Goal: Information Seeking & Learning: Learn about a topic

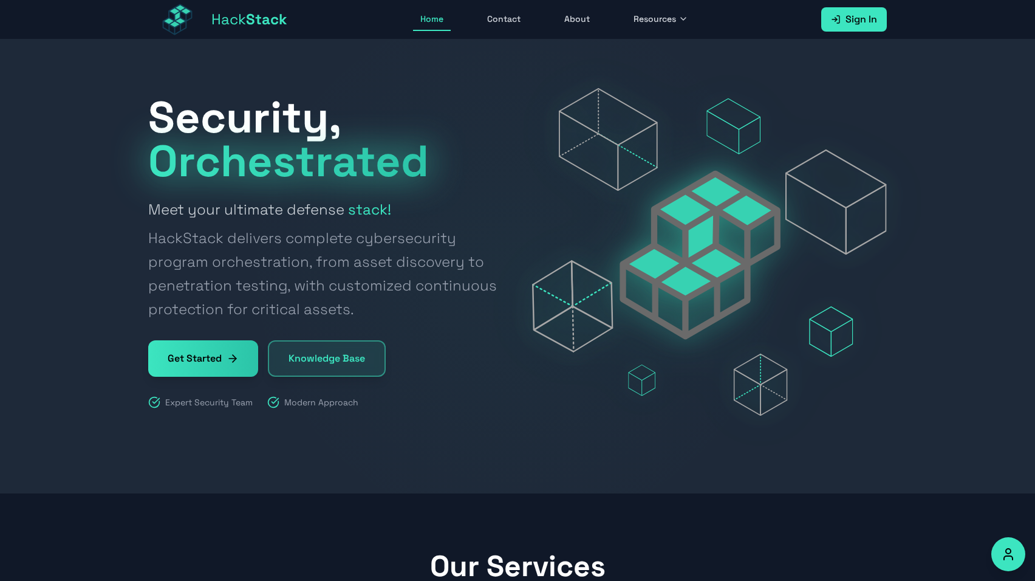
click at [626, 21] on button "Resources" at bounding box center [660, 19] width 69 height 23
click at [652, 50] on link "Knowledge Base" at bounding box center [694, 49] width 135 height 27
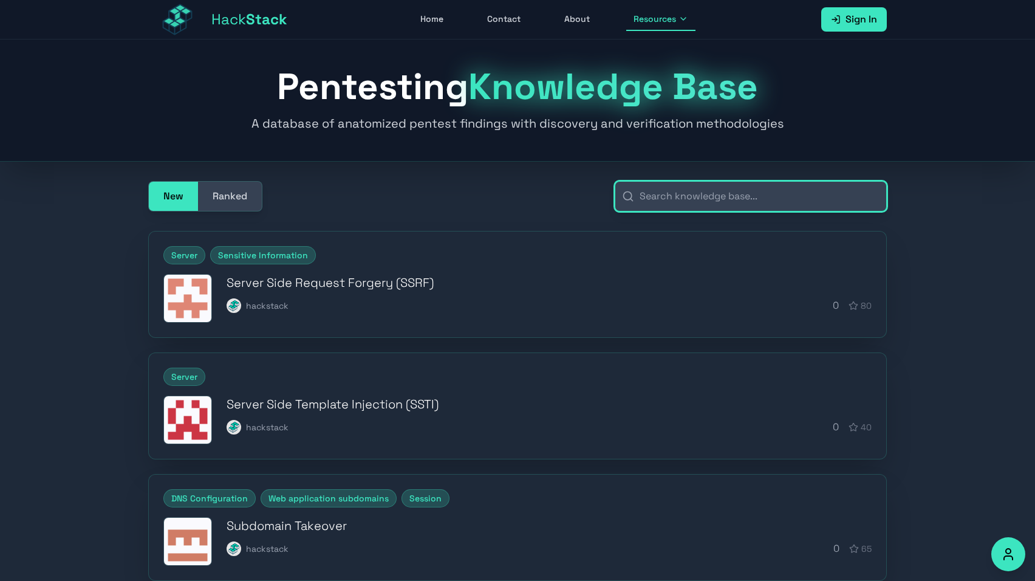
click at [702, 199] on input "text" at bounding box center [751, 196] width 272 height 30
type input "ssrf"
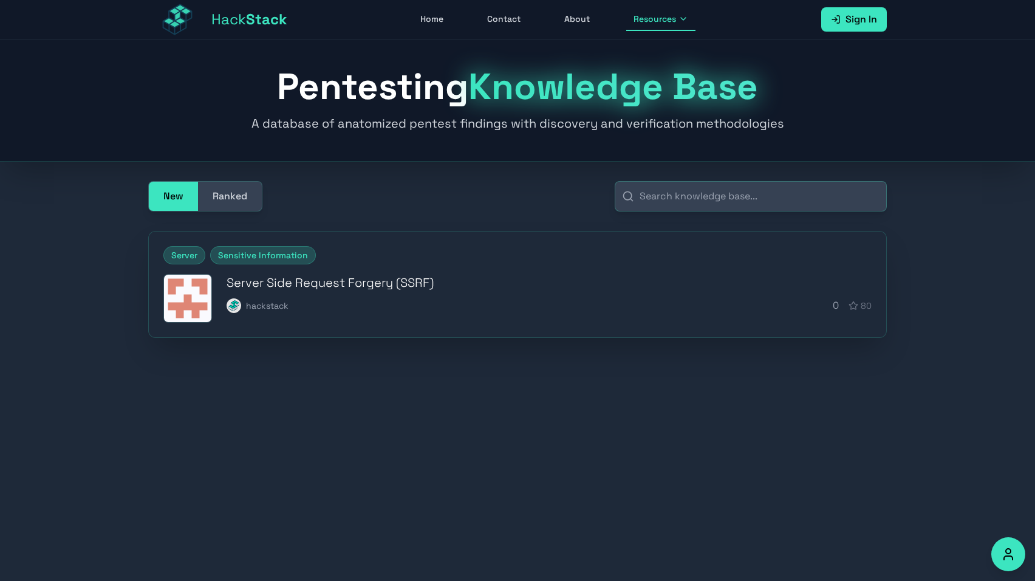
click at [218, 192] on button "Ranked" at bounding box center [230, 196] width 64 height 29
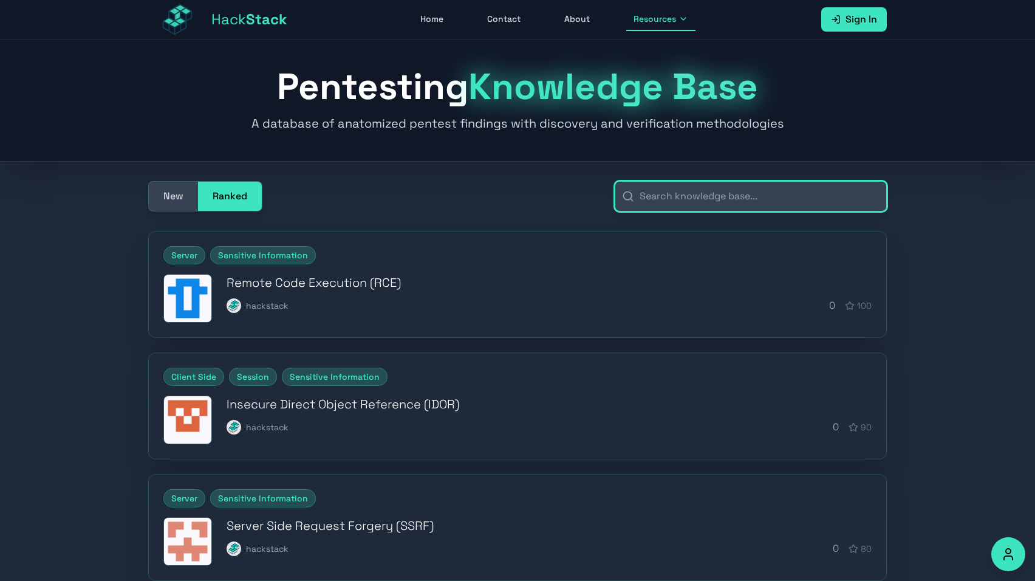
click at [657, 193] on input "text" at bounding box center [751, 196] width 272 height 30
paste input "ssrf"
type input "ssrf"
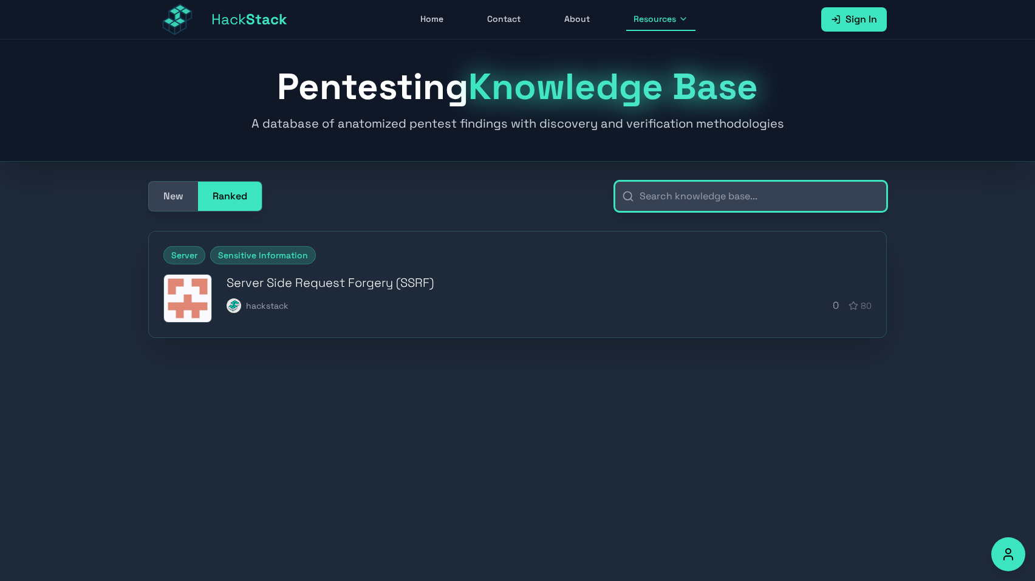
paste input "ssrf"
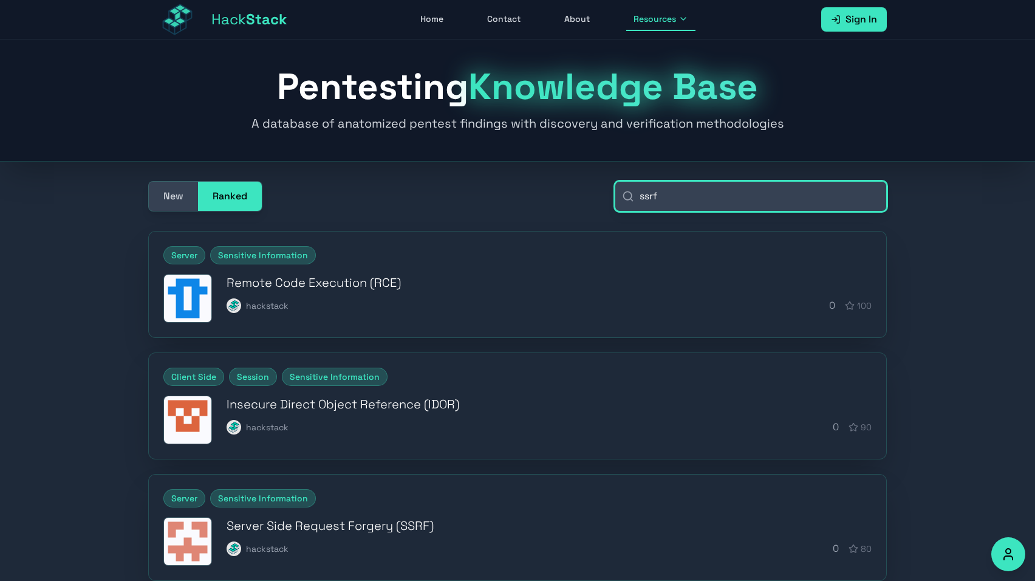
type input "ssrf"
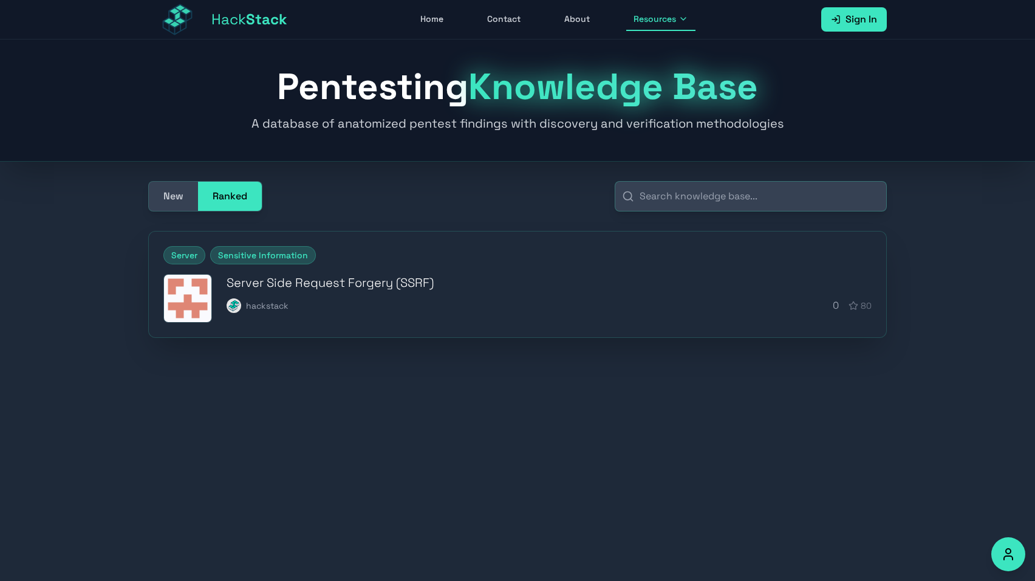
click at [173, 202] on button "New" at bounding box center [173, 196] width 49 height 29
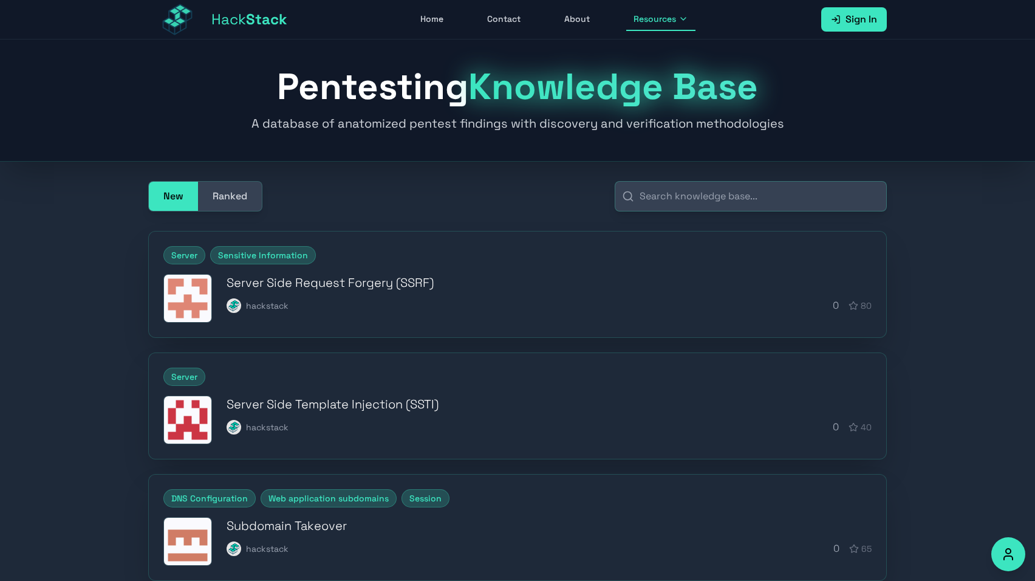
click at [250, 194] on button "Ranked" at bounding box center [230, 196] width 64 height 29
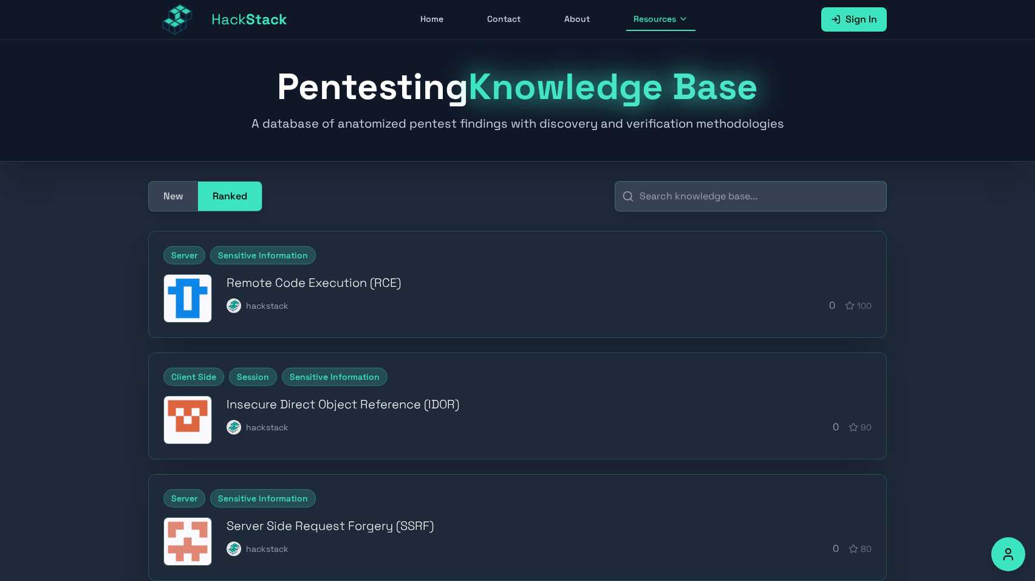
click at [186, 197] on button "New" at bounding box center [173, 196] width 49 height 29
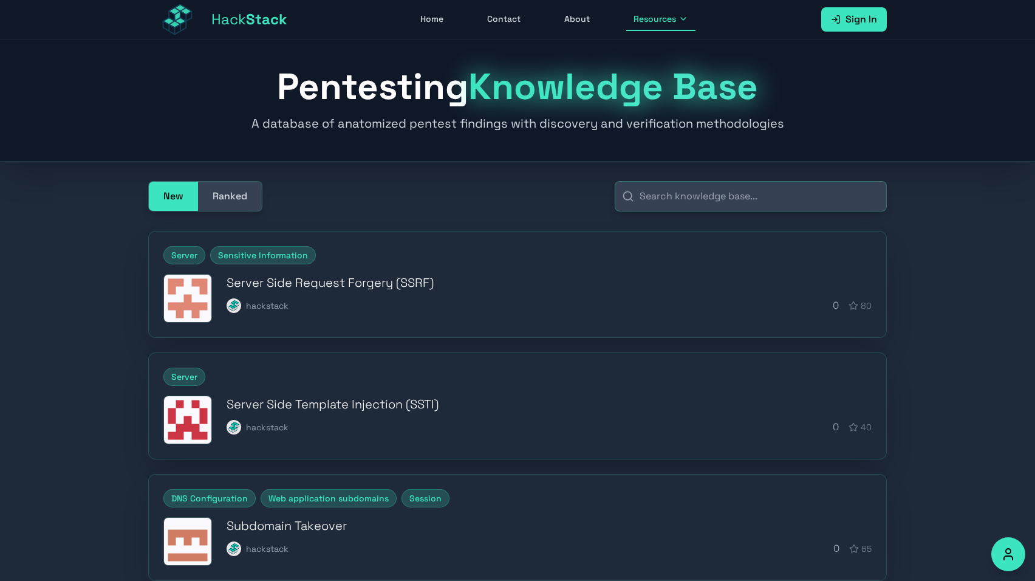
click at [230, 194] on button "Ranked" at bounding box center [230, 196] width 64 height 29
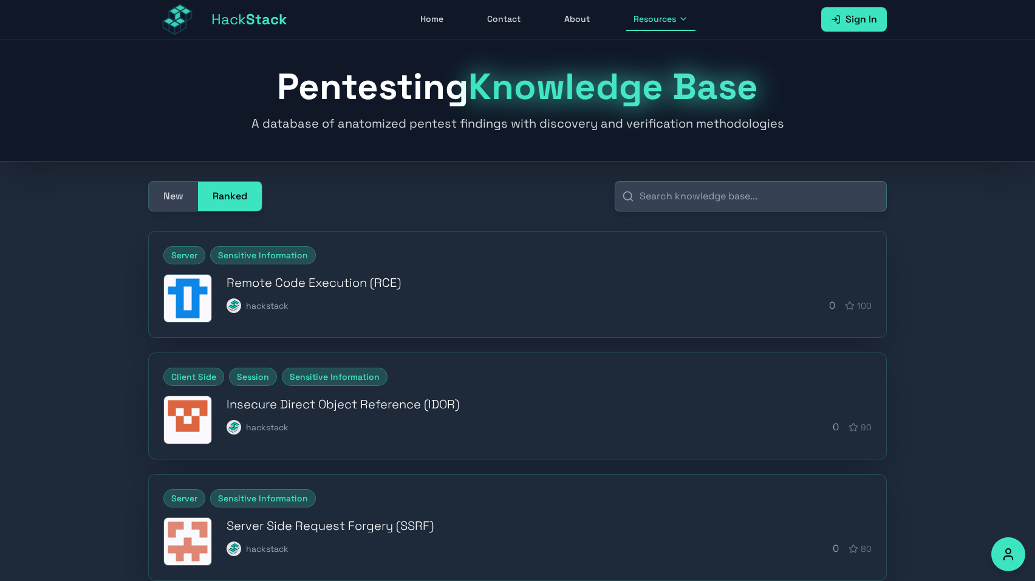
click at [177, 209] on button "New" at bounding box center [173, 196] width 49 height 29
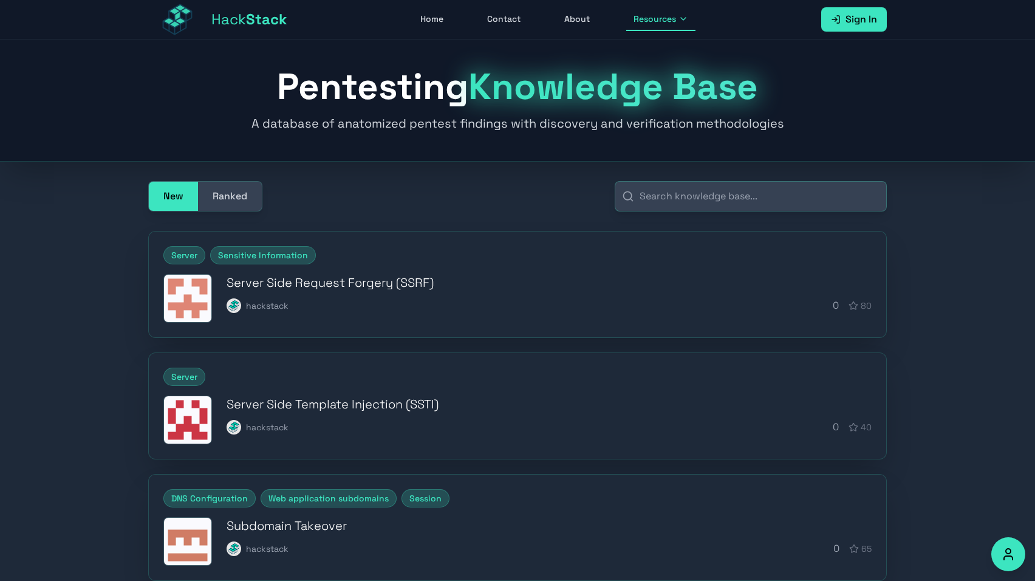
click at [220, 200] on button "Ranked" at bounding box center [230, 196] width 64 height 29
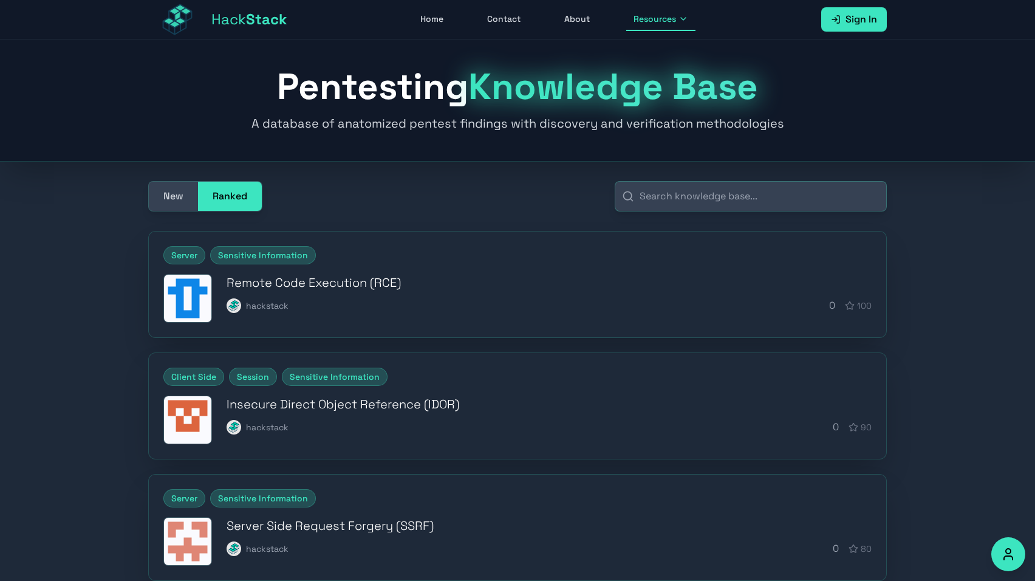
click at [182, 200] on button "New" at bounding box center [173, 196] width 49 height 29
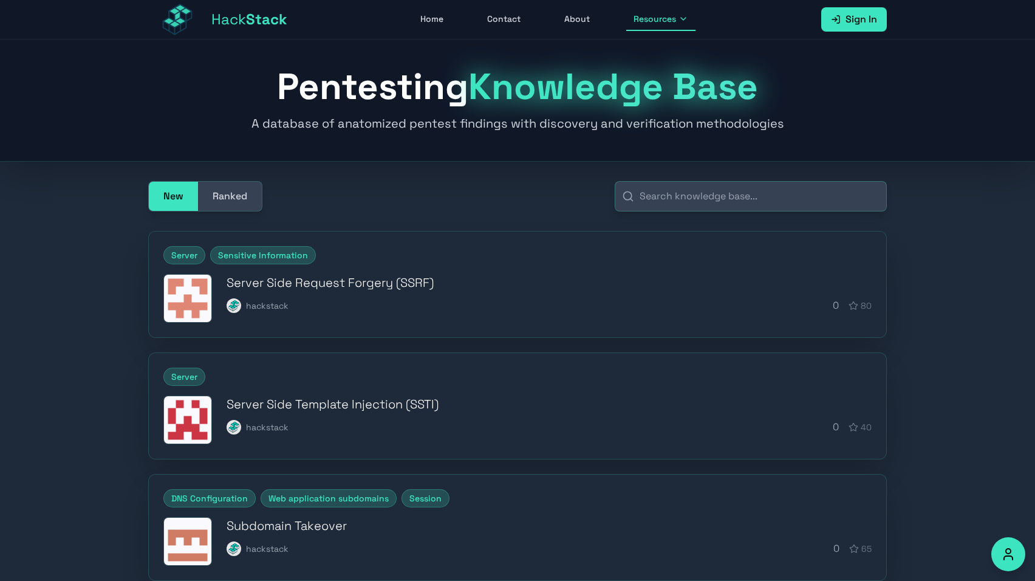
scroll to position [22, 0]
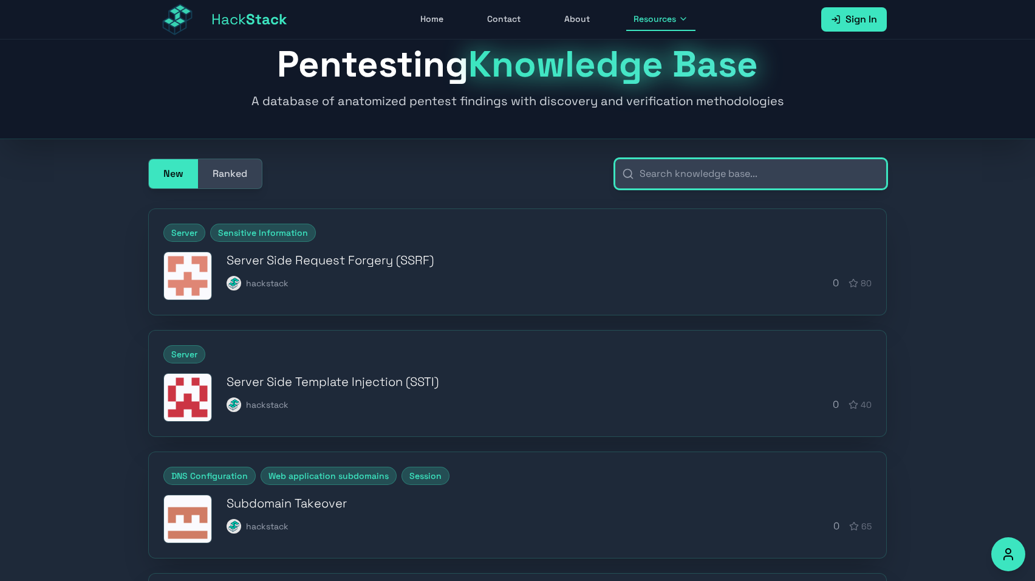
click at [709, 170] on input "text" at bounding box center [751, 174] width 272 height 30
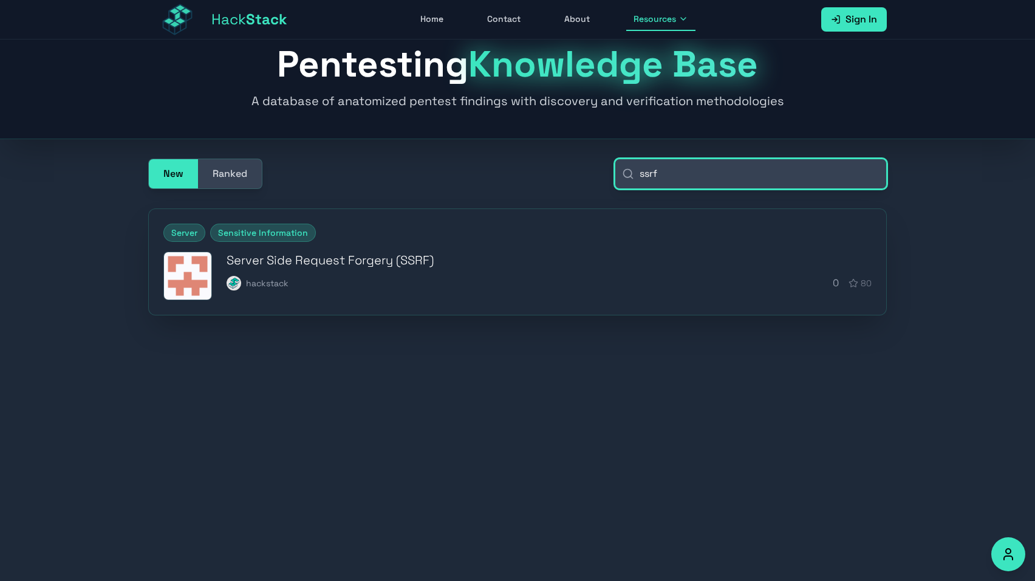
type input "ssrf"
click at [235, 182] on button "Ranked" at bounding box center [230, 173] width 64 height 29
click at [702, 177] on input "ssrf" at bounding box center [751, 174] width 272 height 30
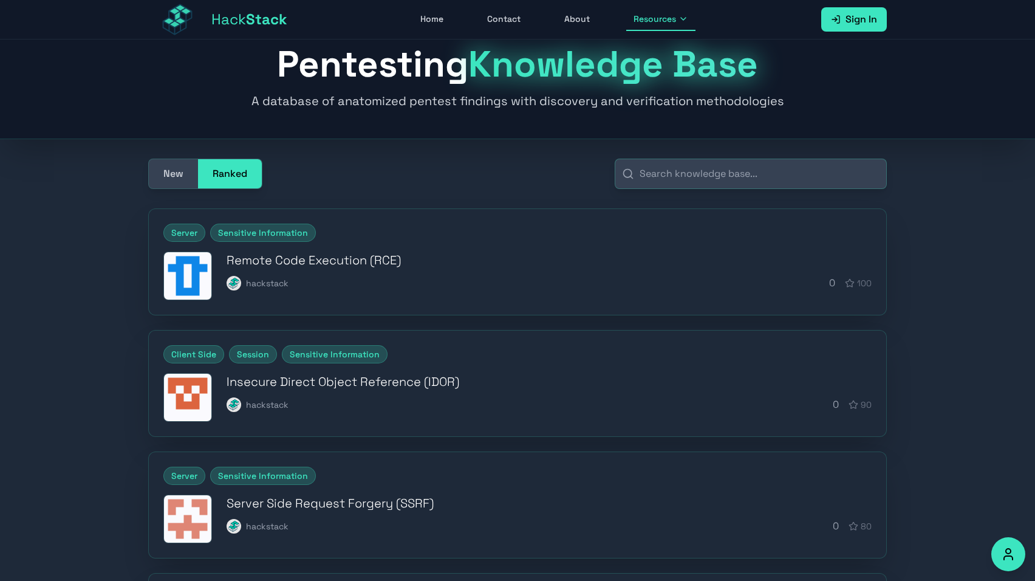
click at [183, 173] on button "New" at bounding box center [173, 173] width 49 height 29
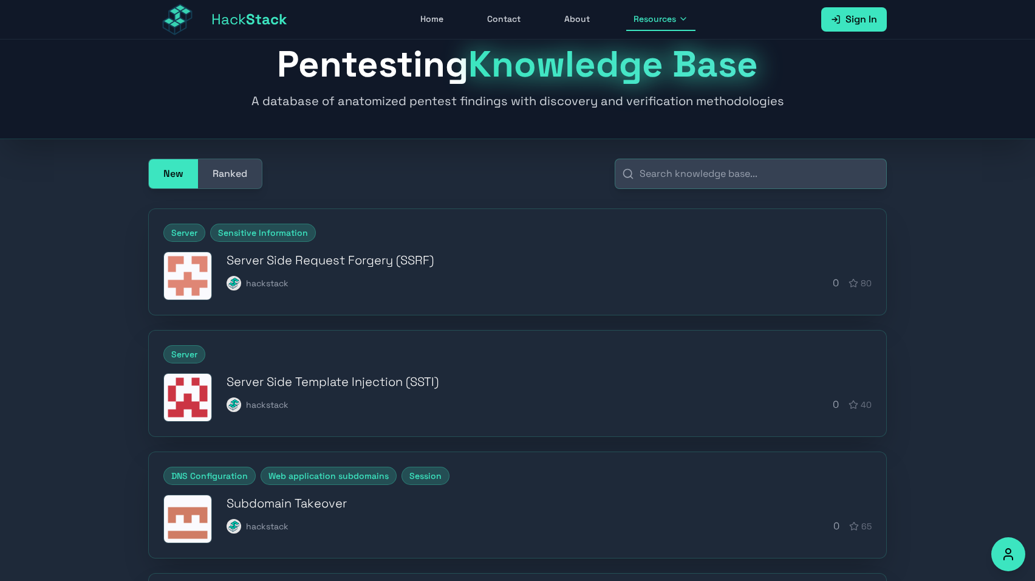
click at [239, 175] on button "Ranked" at bounding box center [230, 173] width 64 height 29
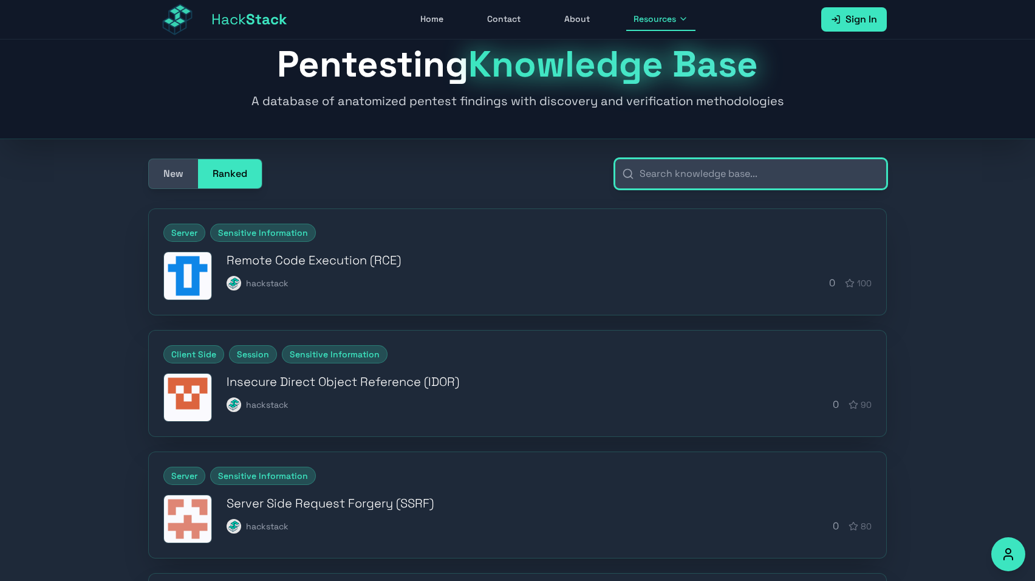
click at [778, 188] on input "text" at bounding box center [751, 174] width 272 height 30
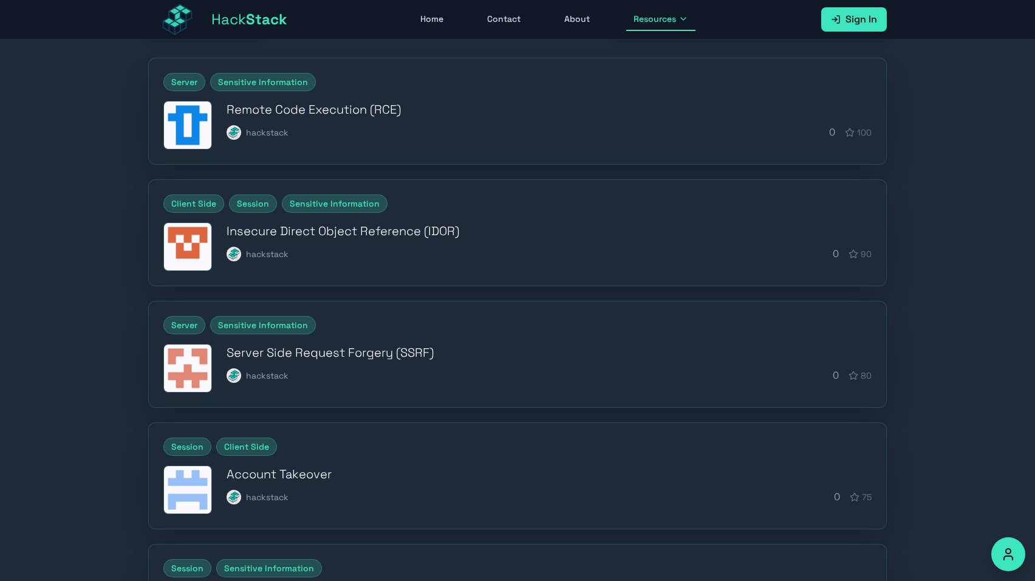
scroll to position [0, 0]
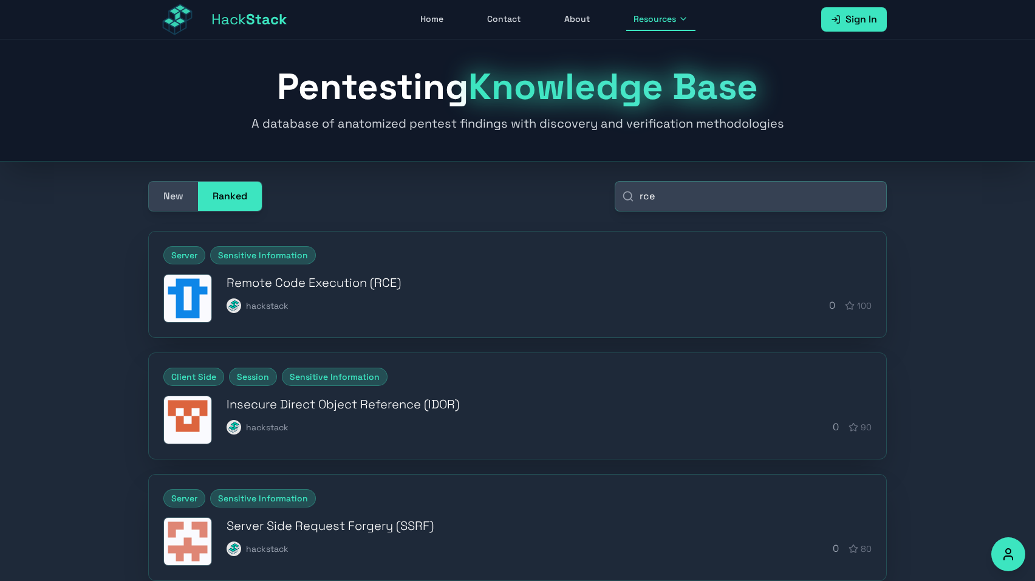
click at [192, 199] on button "New" at bounding box center [173, 196] width 49 height 29
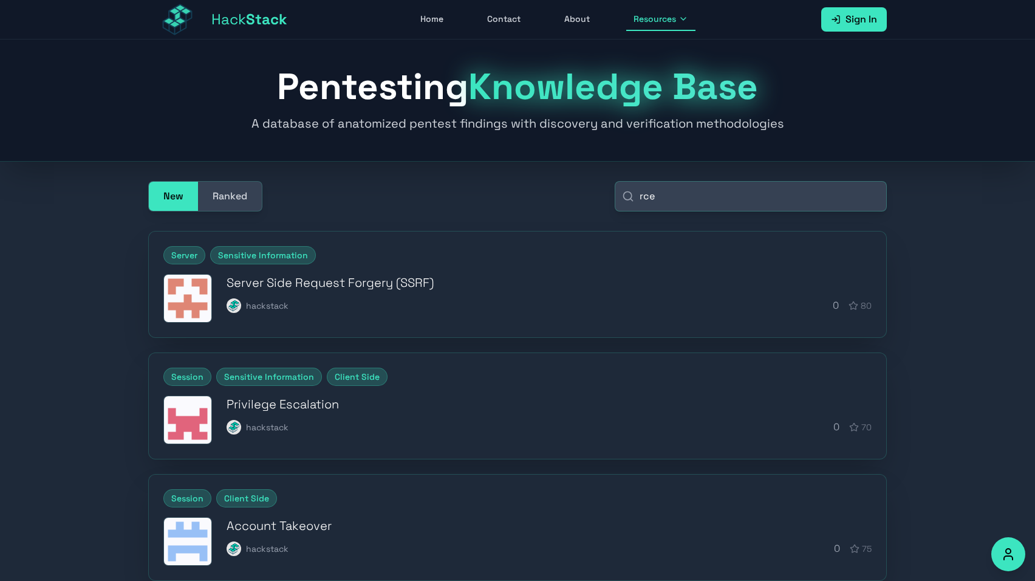
click at [237, 195] on button "Ranked" at bounding box center [230, 196] width 64 height 29
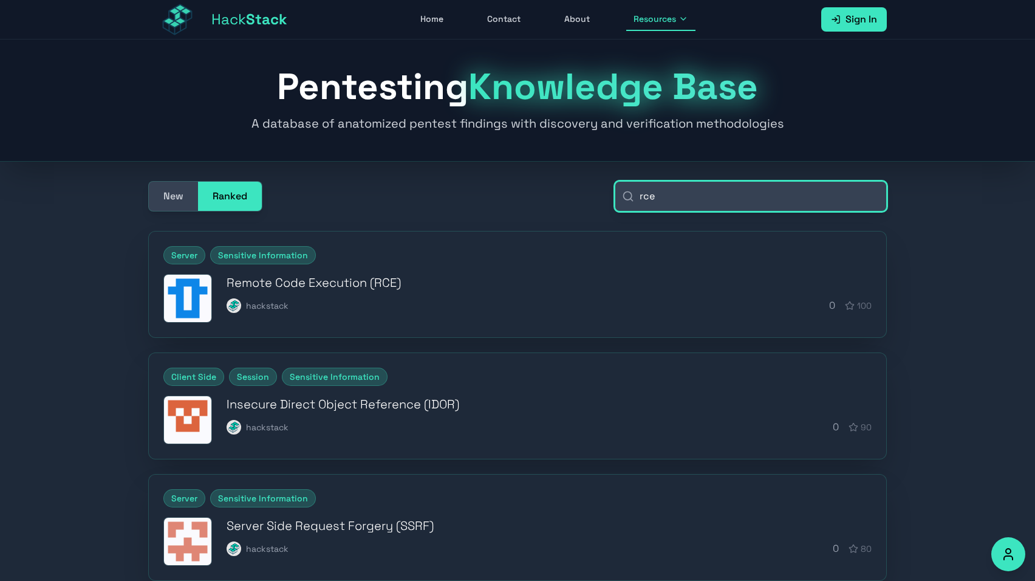
click at [677, 202] on input "rce" at bounding box center [751, 196] width 272 height 30
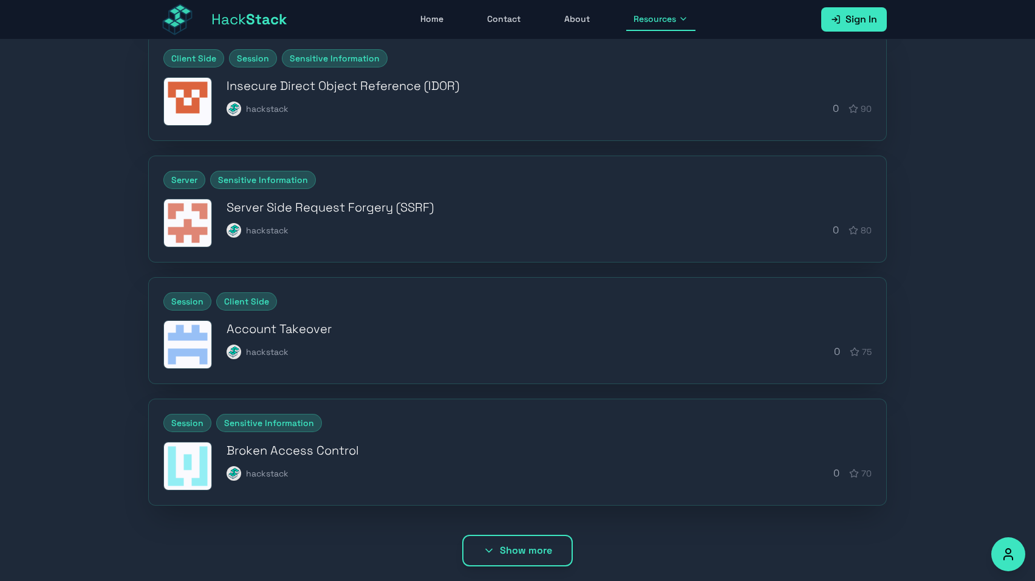
scroll to position [190, 0]
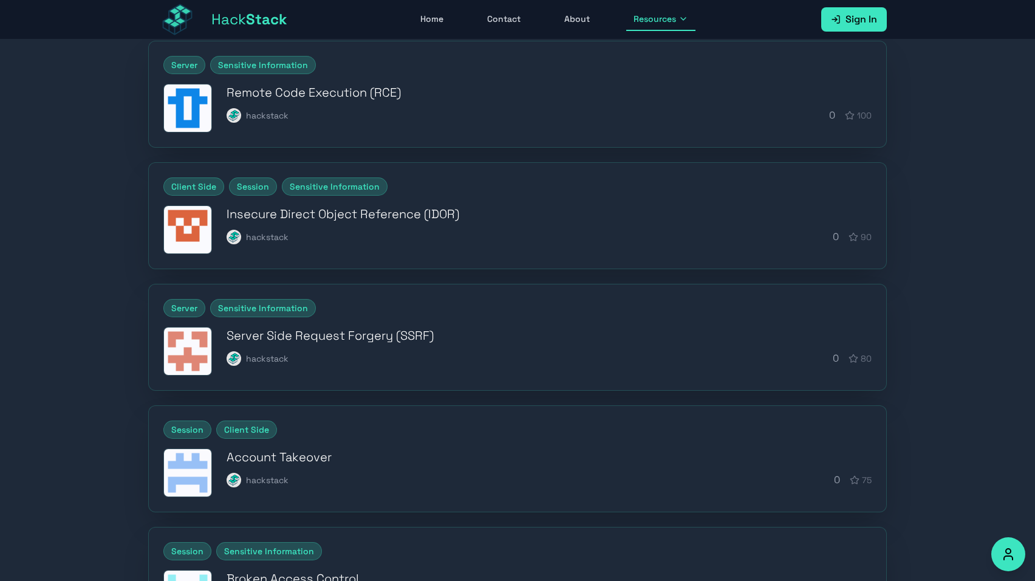
type input "r"
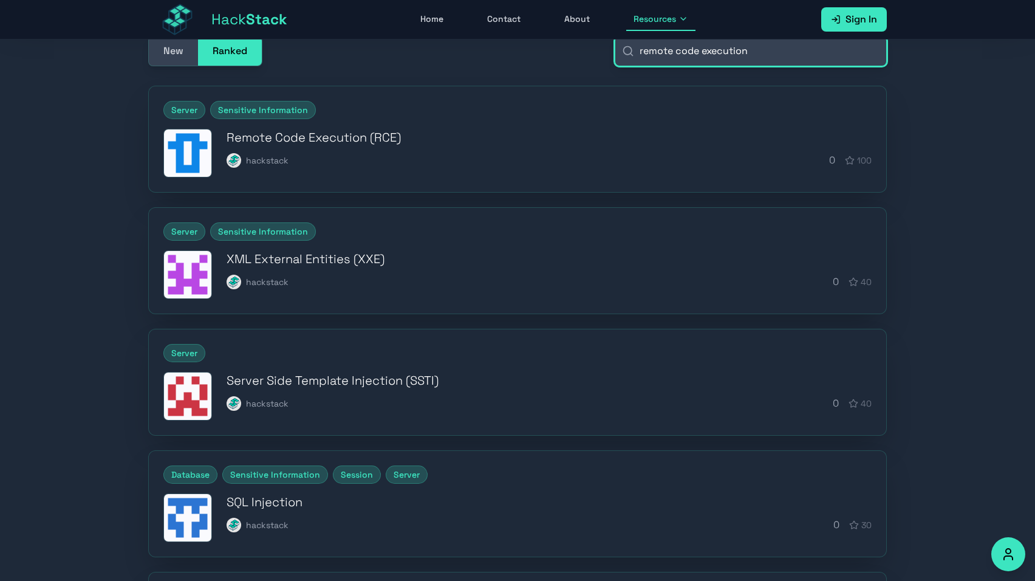
scroll to position [0, 0]
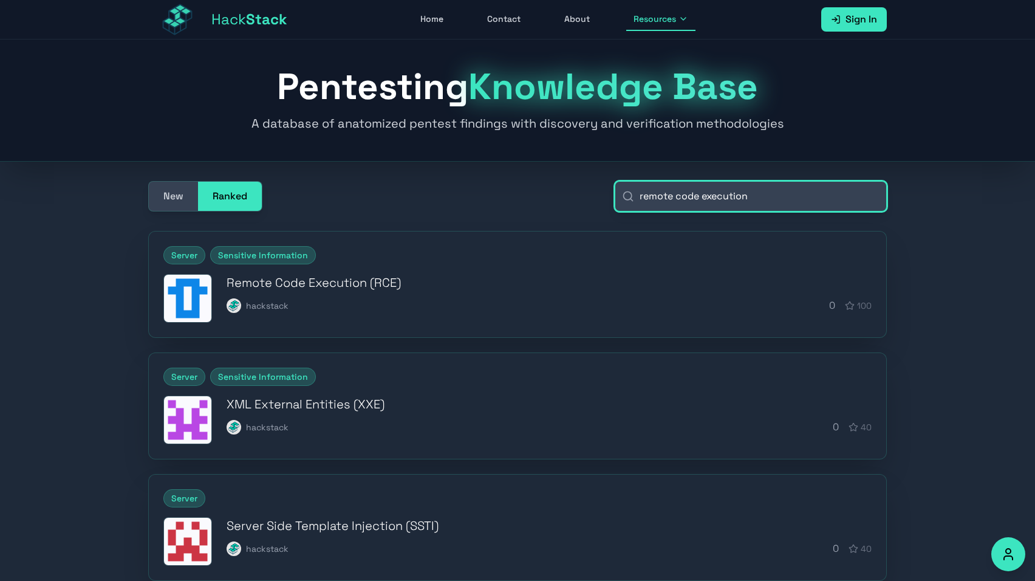
type input "remote code execution"
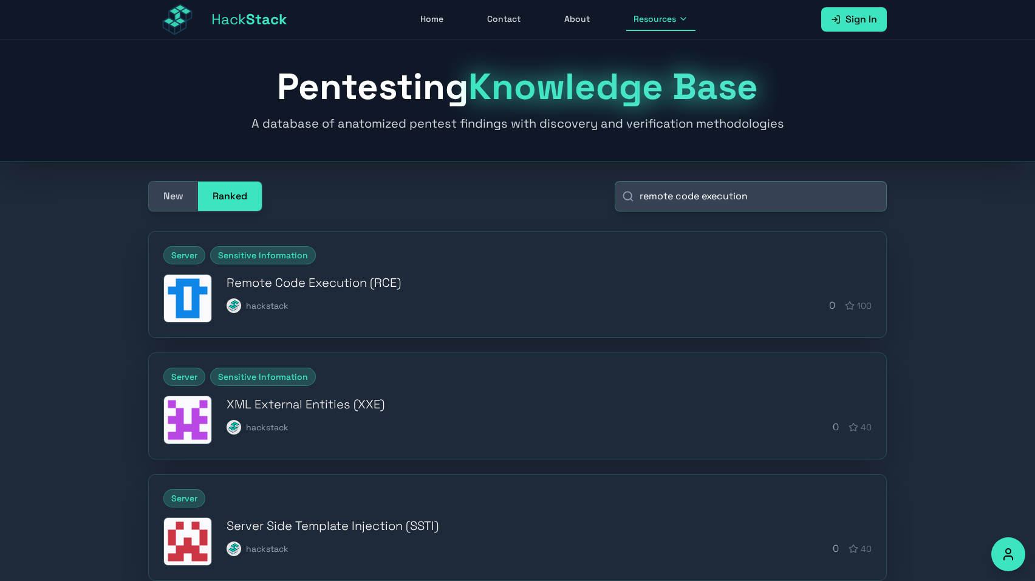
click at [182, 183] on button "New" at bounding box center [173, 196] width 49 height 29
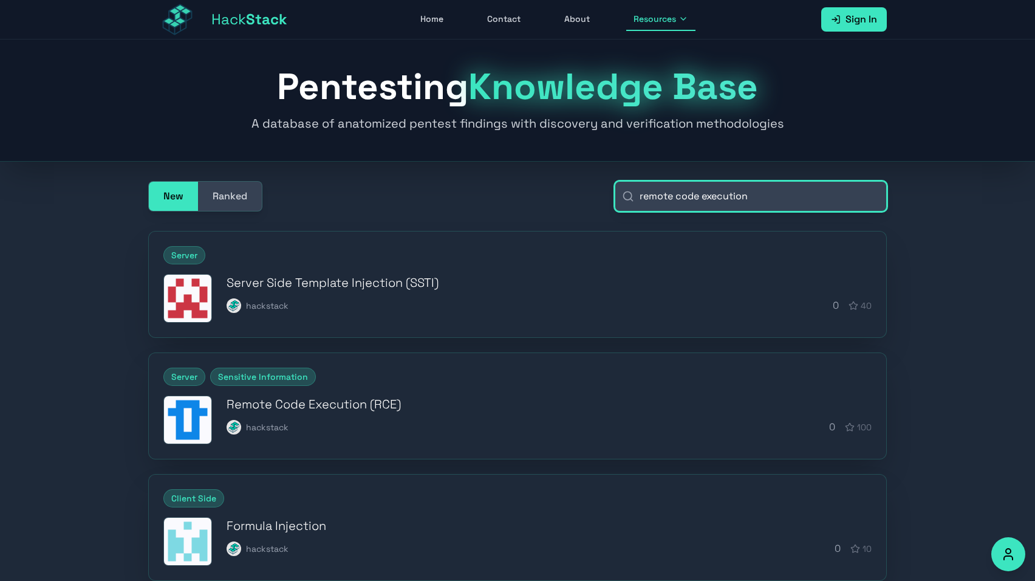
click at [767, 197] on input "remote code execution" at bounding box center [751, 196] width 272 height 30
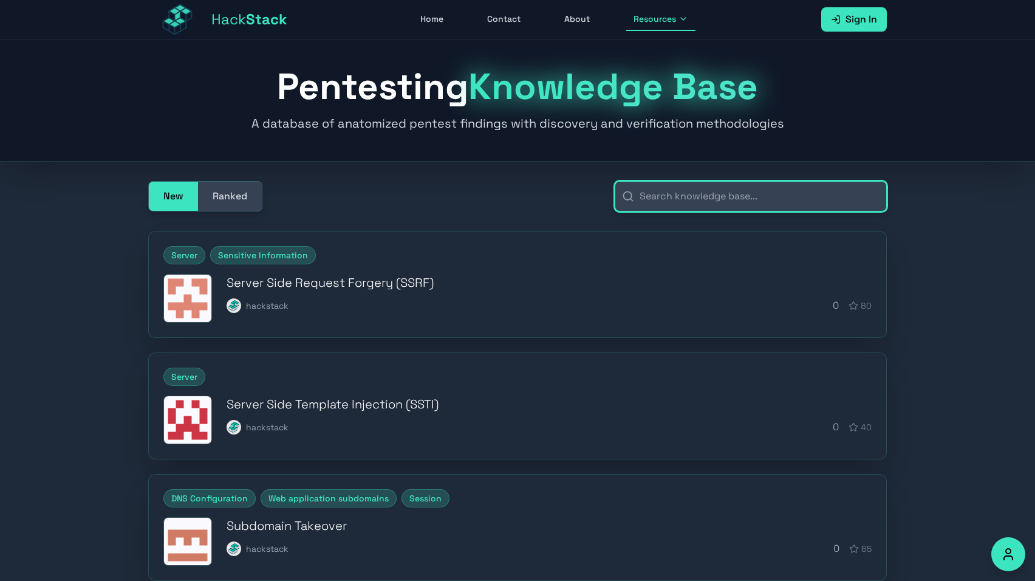
paste input "remote code execution"
type input "remote code execution"
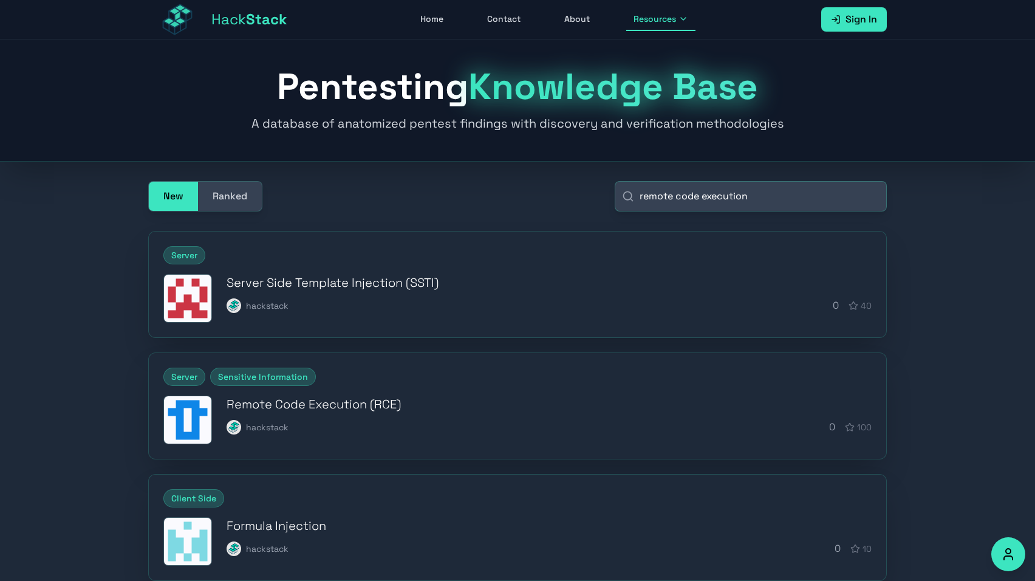
click at [227, 197] on button "Ranked" at bounding box center [230, 196] width 64 height 29
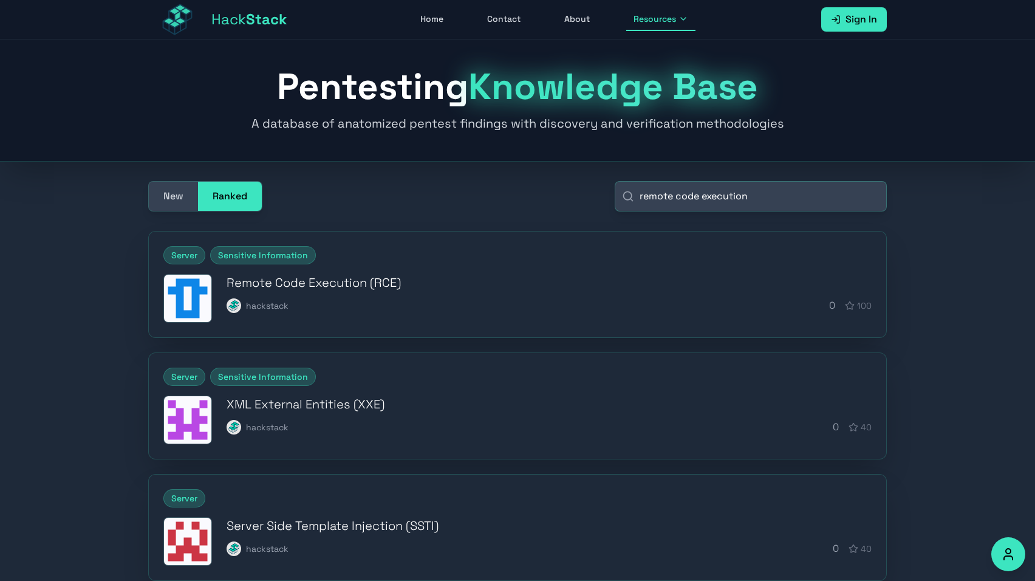
click at [176, 199] on button "New" at bounding box center [173, 196] width 49 height 29
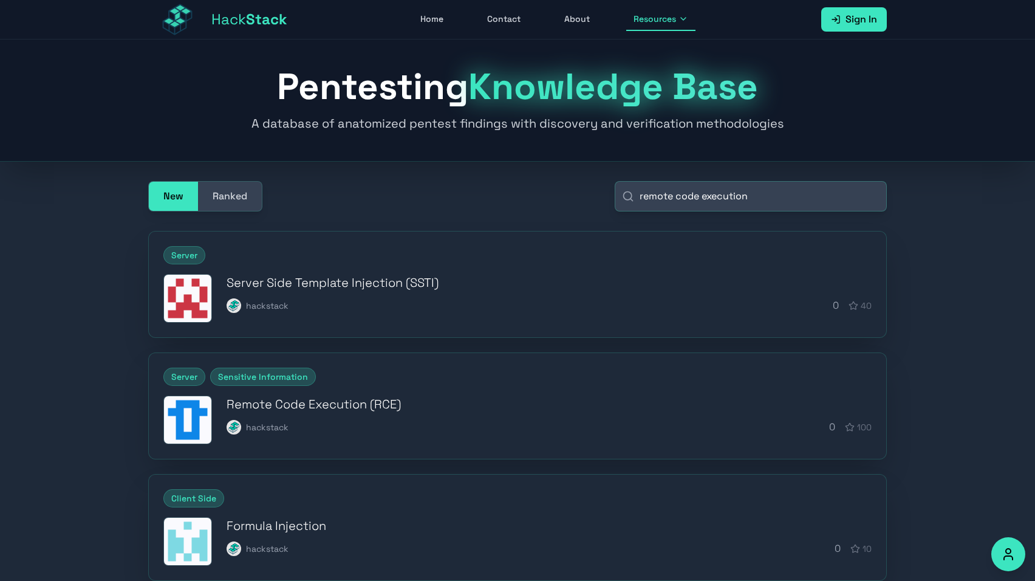
click at [195, 201] on button "New" at bounding box center [173, 196] width 49 height 29
click at [228, 196] on button "Ranked" at bounding box center [230, 196] width 64 height 29
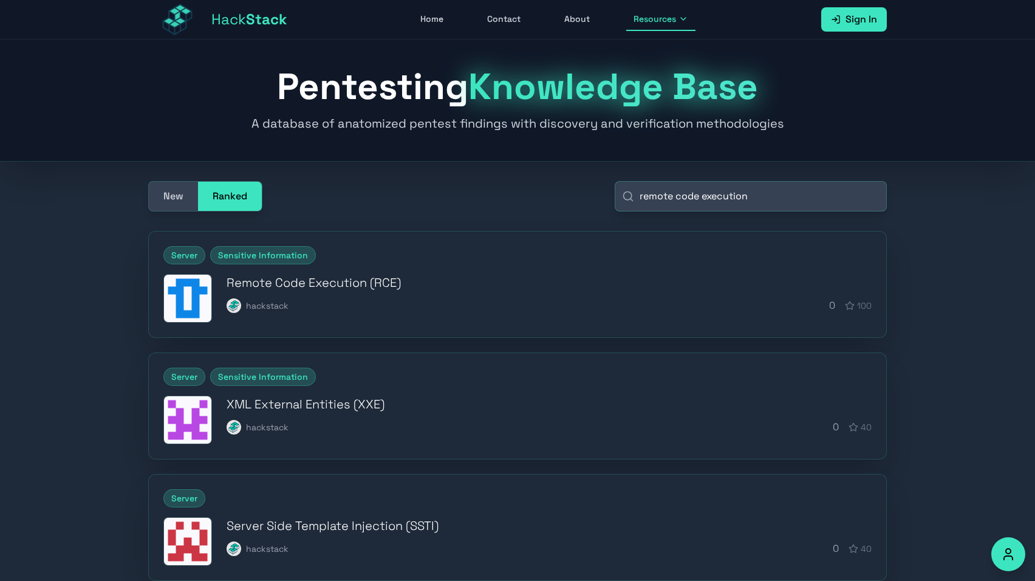
click at [264, 15] on span "Stack" at bounding box center [266, 19] width 41 height 19
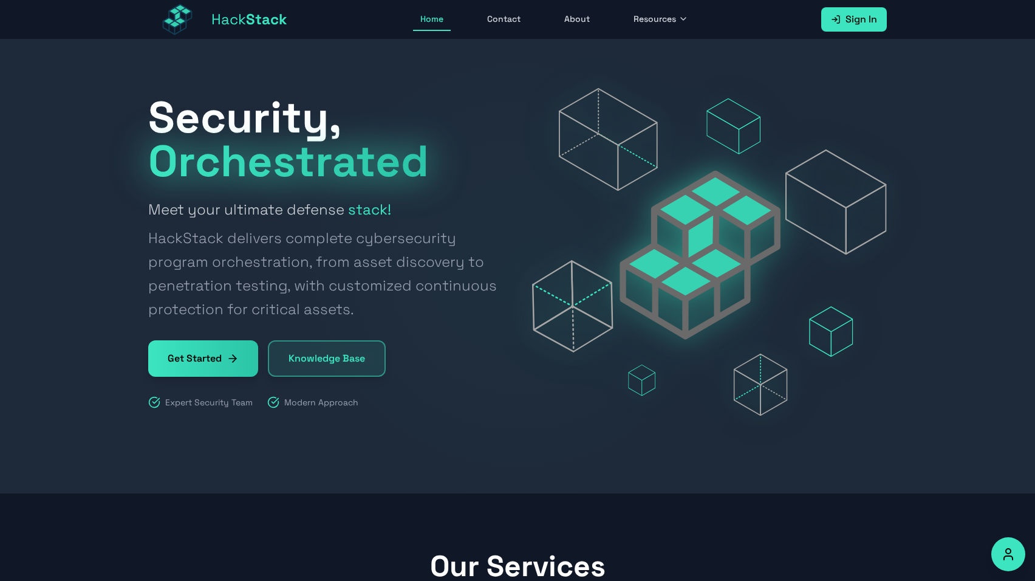
click at [327, 366] on link "Knowledge Base" at bounding box center [327, 358] width 118 height 36
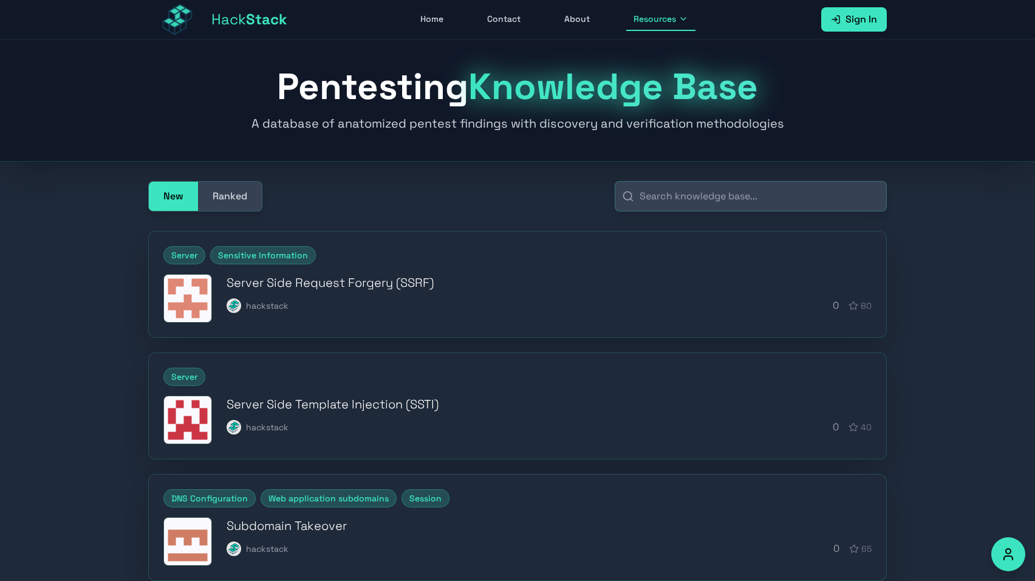
click at [346, 282] on h3 "Server Side Request Forgery (SSRF)" at bounding box center [549, 282] width 645 height 17
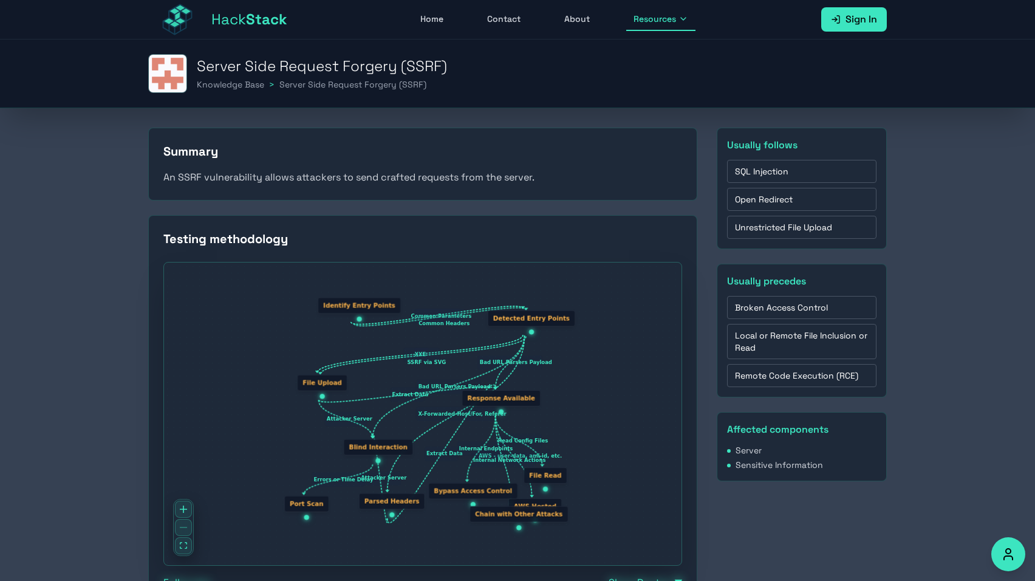
click at [214, 13] on span "Hack Stack" at bounding box center [249, 19] width 76 height 19
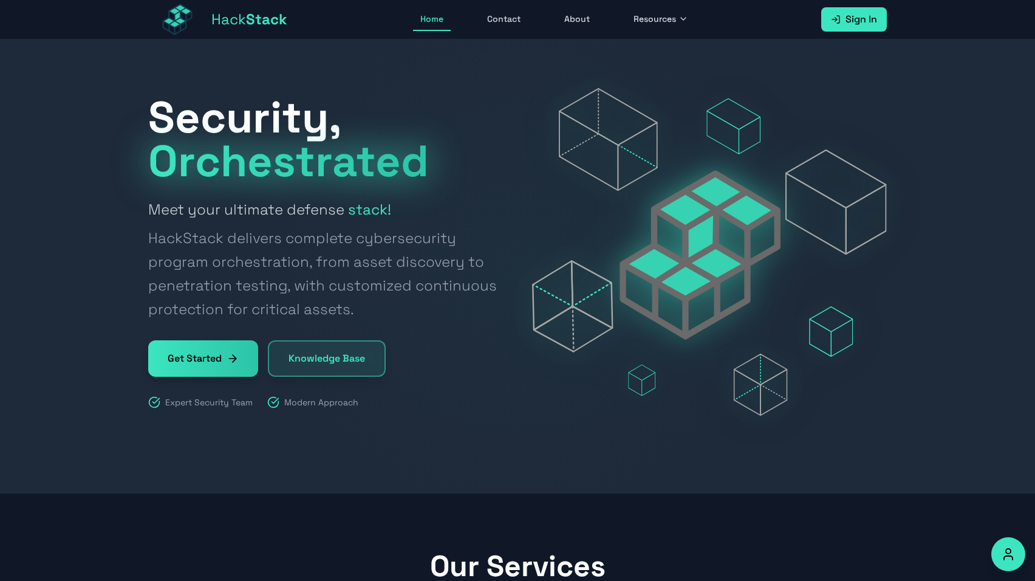
click at [640, 21] on span "Resources" at bounding box center [655, 19] width 43 height 12
click at [657, 56] on link "Knowledge Base" at bounding box center [694, 49] width 135 height 27
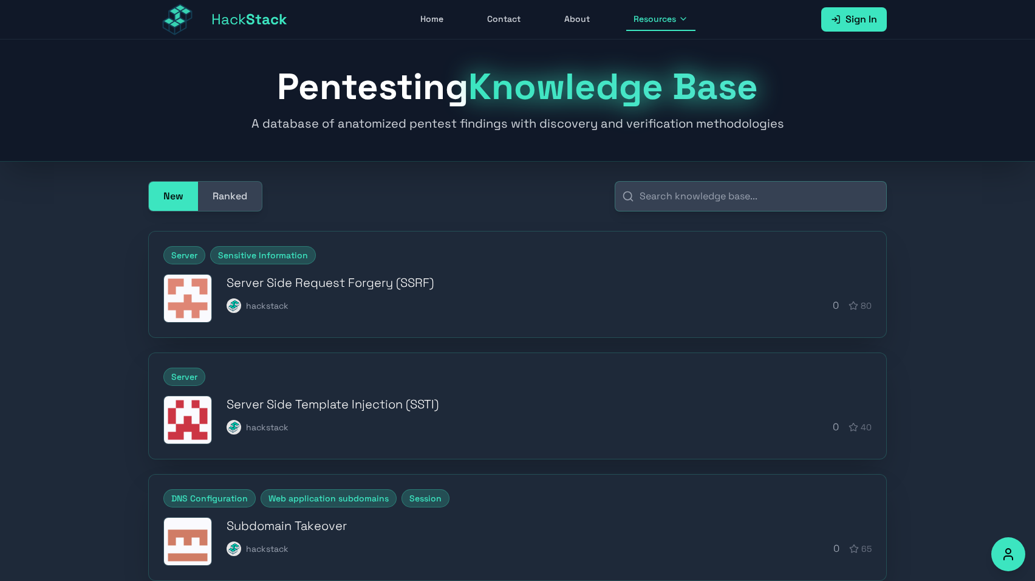
click at [228, 193] on button "Ranked" at bounding box center [230, 196] width 64 height 29
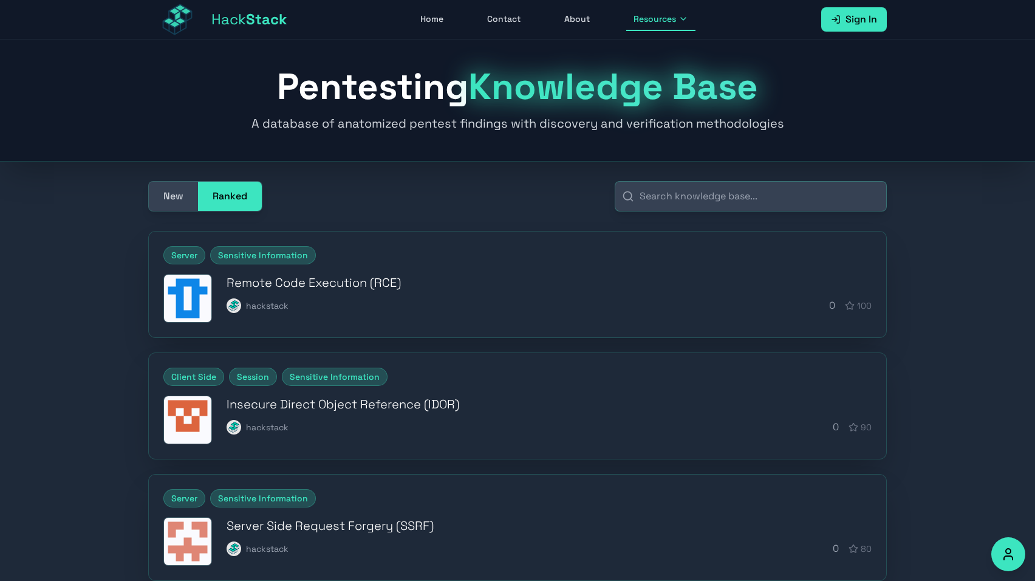
click at [337, 326] on div "Server Sensitive Information Remote Code Execution (RCE) hackstack 0 100" at bounding box center [517, 284] width 737 height 106
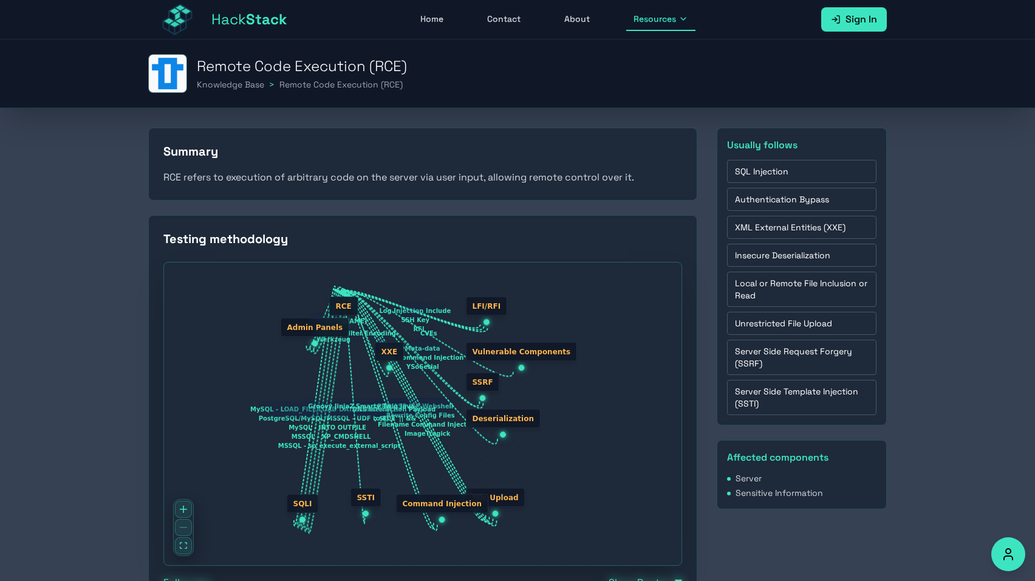
click at [185, 27] on img at bounding box center [177, 19] width 58 height 39
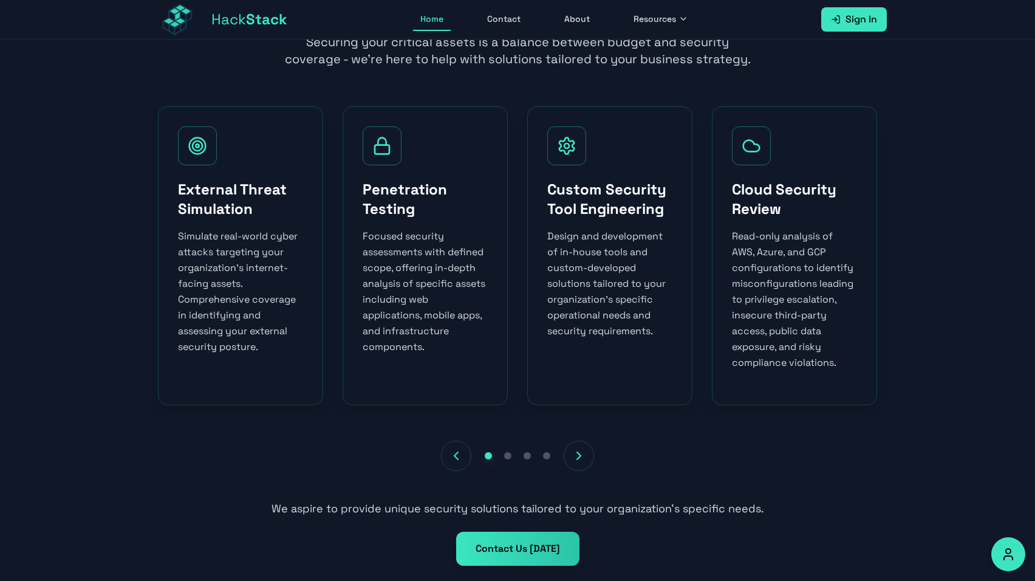
scroll to position [648, 0]
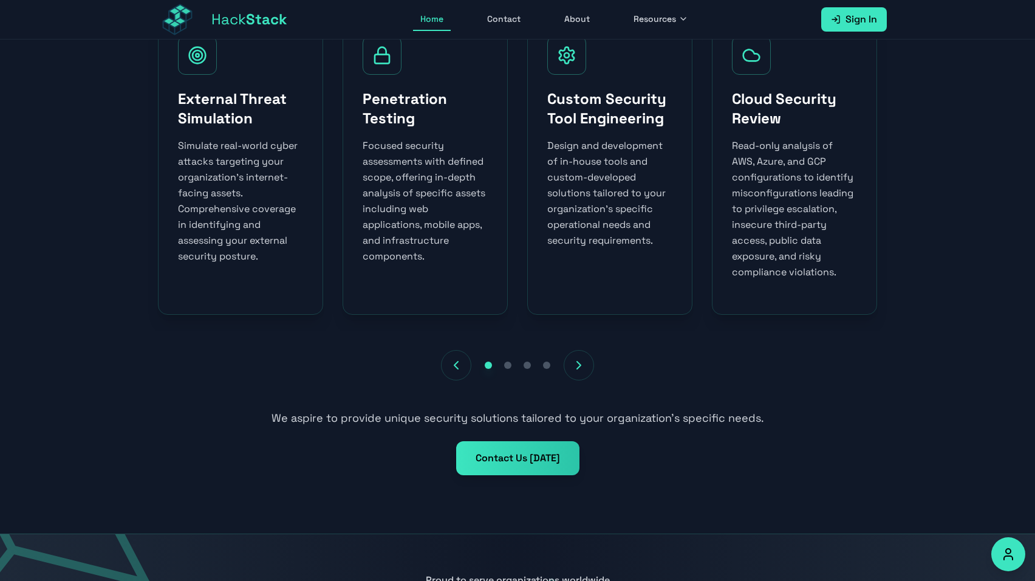
click at [658, 22] on span "Resources" at bounding box center [655, 19] width 43 height 12
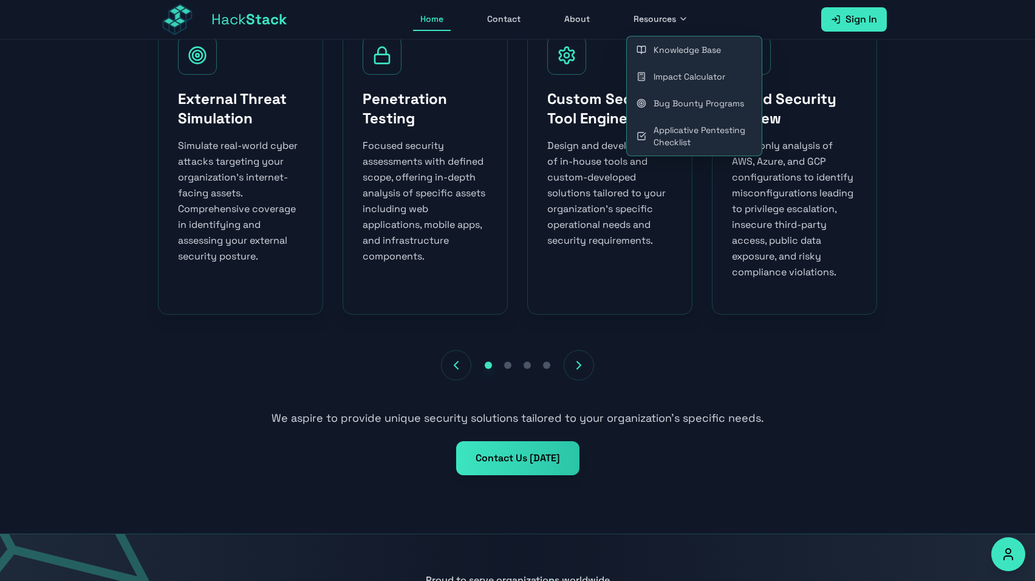
click at [672, 48] on link "Knowledge Base" at bounding box center [694, 49] width 135 height 27
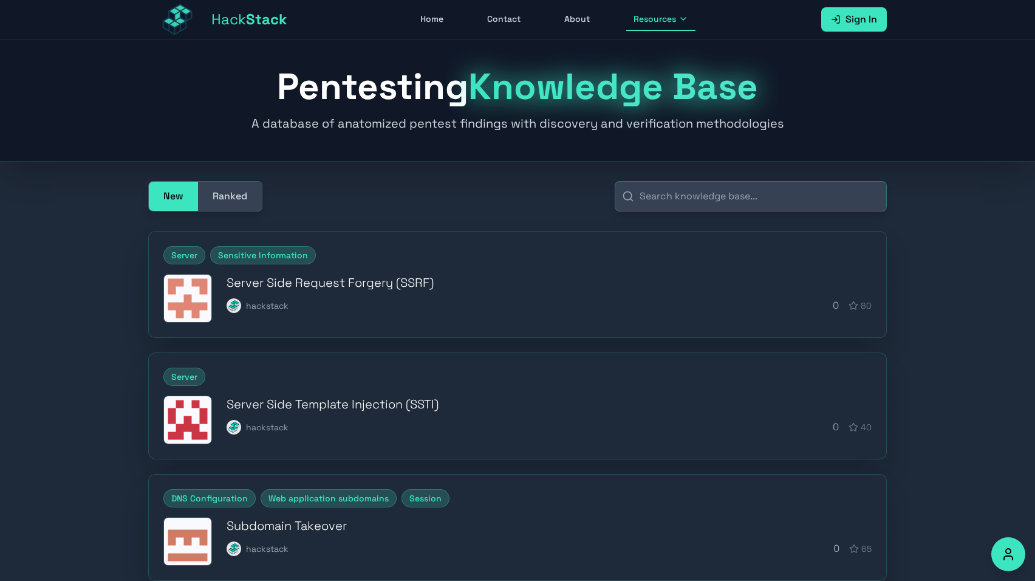
click at [239, 209] on button "Ranked" at bounding box center [230, 196] width 64 height 29
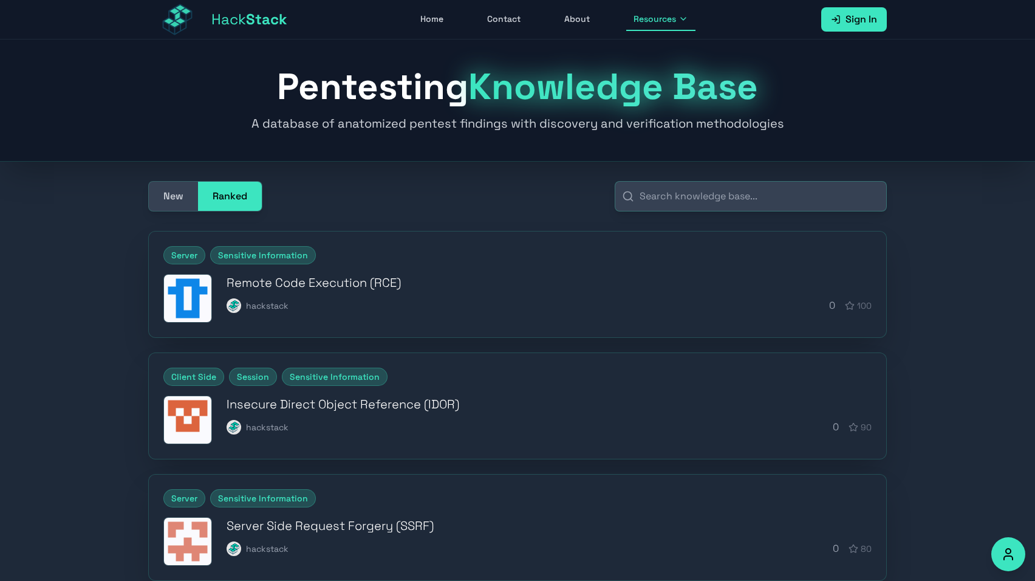
click at [373, 310] on div "hackstack 0 100" at bounding box center [549, 305] width 645 height 15
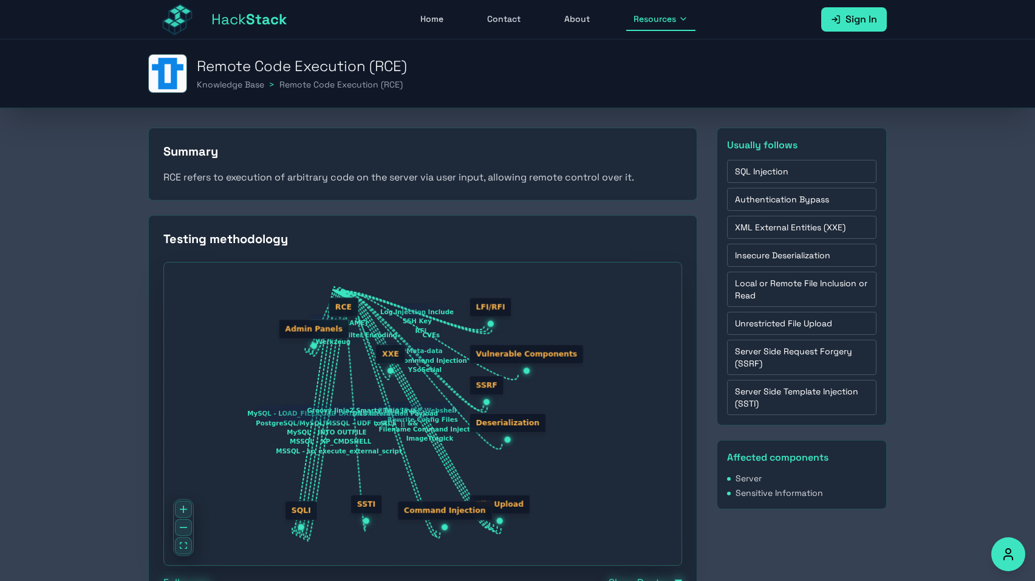
click at [196, 15] on img at bounding box center [177, 19] width 58 height 39
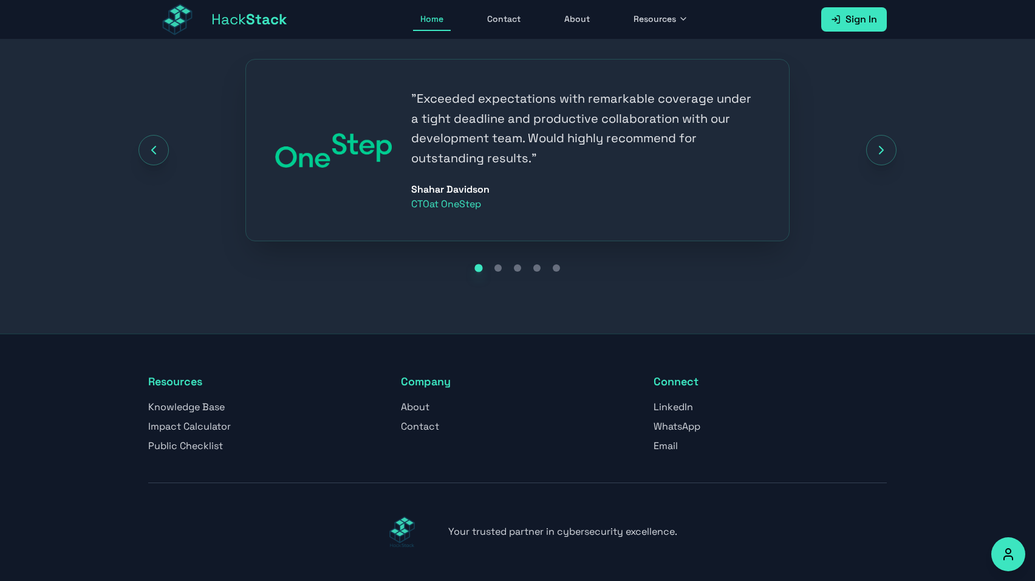
scroll to position [1401, 0]
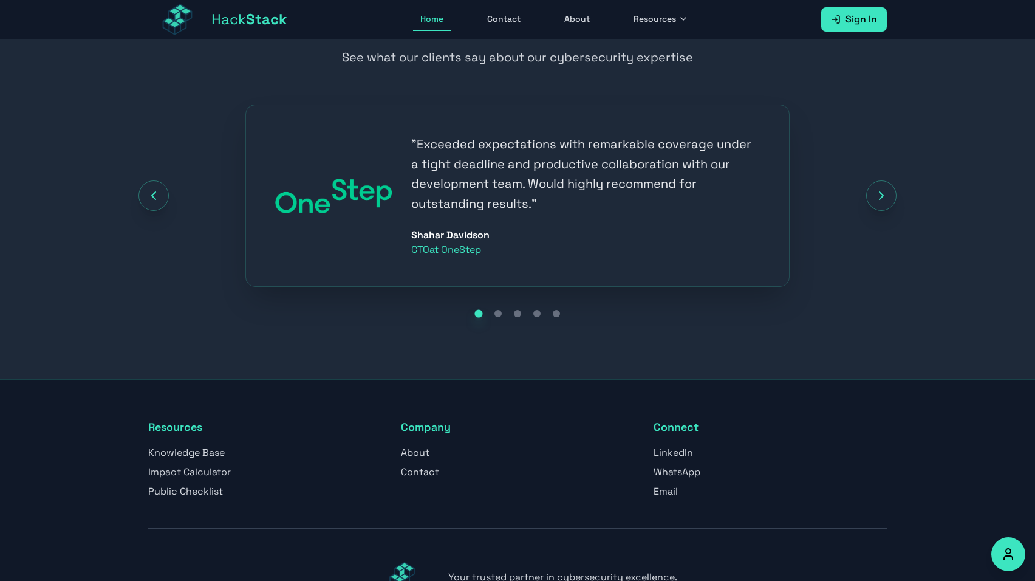
click at [869, 207] on div "" Exceeded expectations with remarkable coverage under a tight deadline and pro…" at bounding box center [517, 195] width 739 height 182
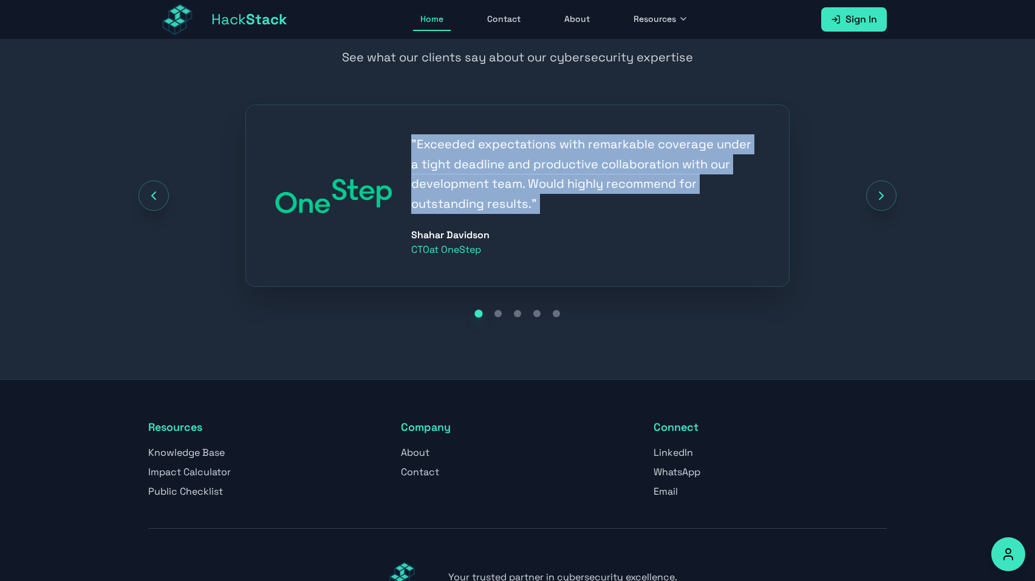
click at [869, 207] on div "" Exceeded expectations with remarkable coverage under a tight deadline and pro…" at bounding box center [517, 195] width 739 height 182
click at [894, 194] on button "Next testimonial" at bounding box center [881, 195] width 30 height 30
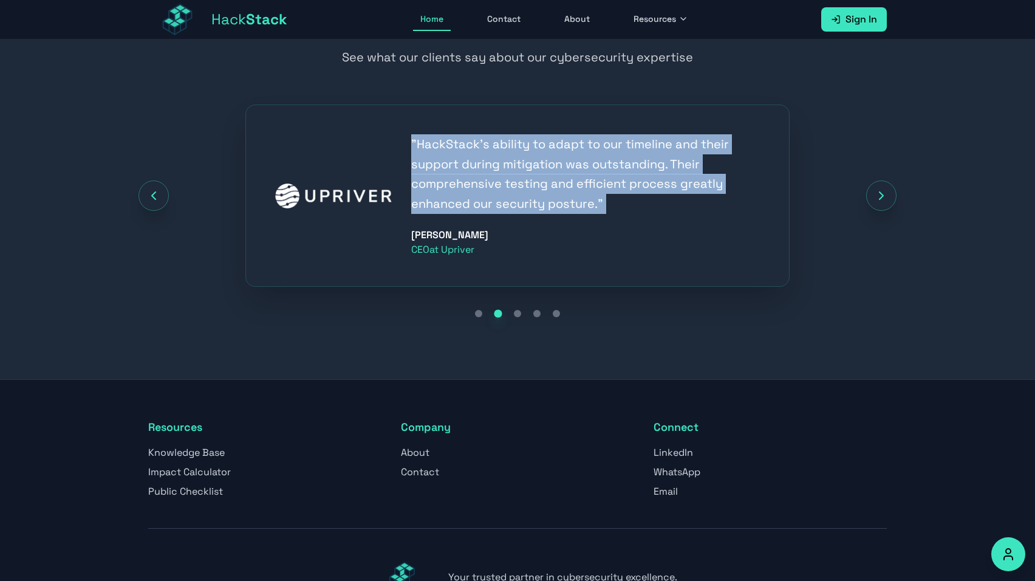
click at [894, 194] on button "Next testimonial" at bounding box center [881, 195] width 30 height 30
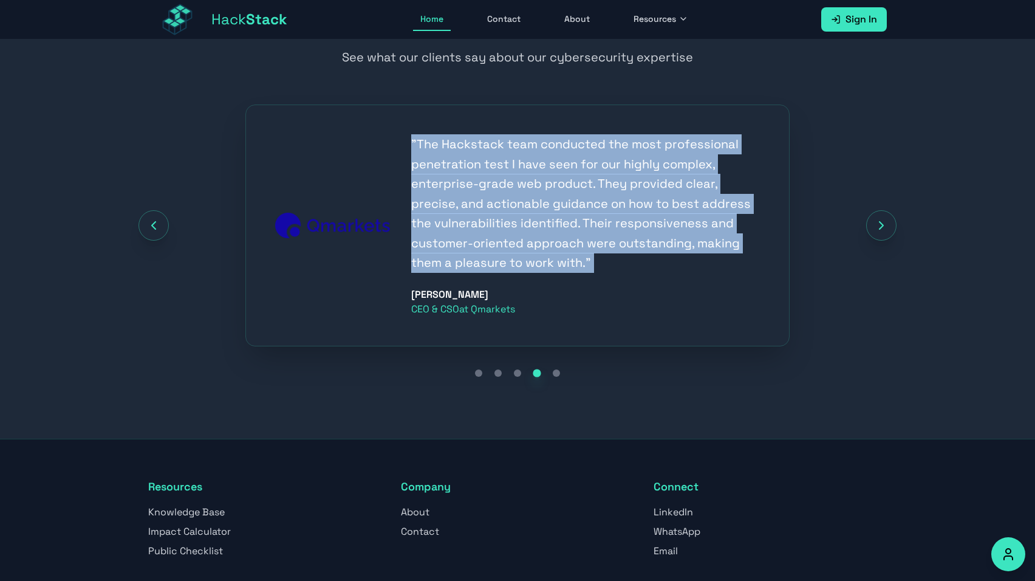
click at [894, 194] on div "Client Success Stories See what our clients say about our cybersecurity experti…" at bounding box center [518, 195] width 778 height 371
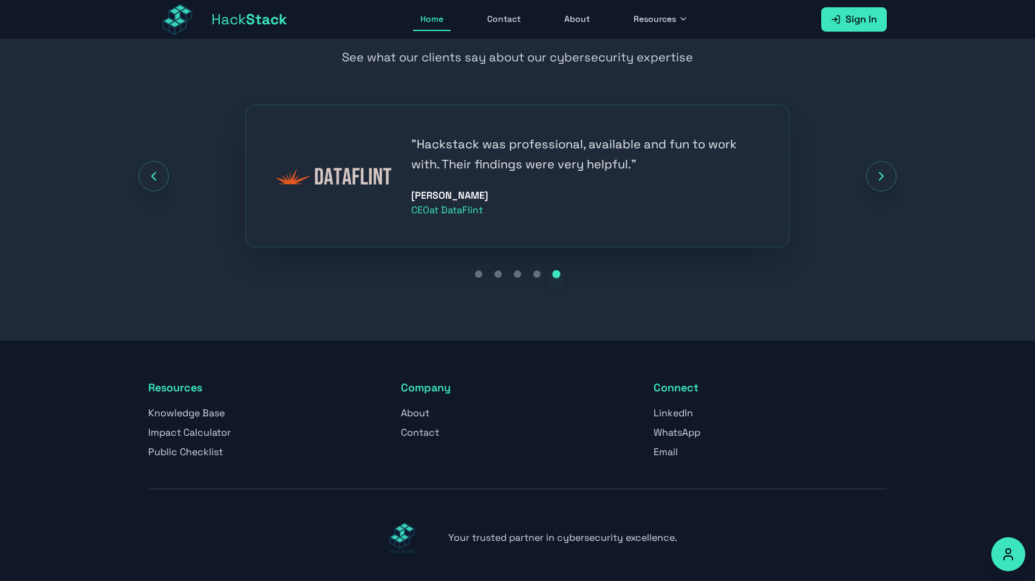
click at [856, 337] on section "Client Success Stories See what our clients say about our cybersecurity experti…" at bounding box center [517, 145] width 1035 height 388
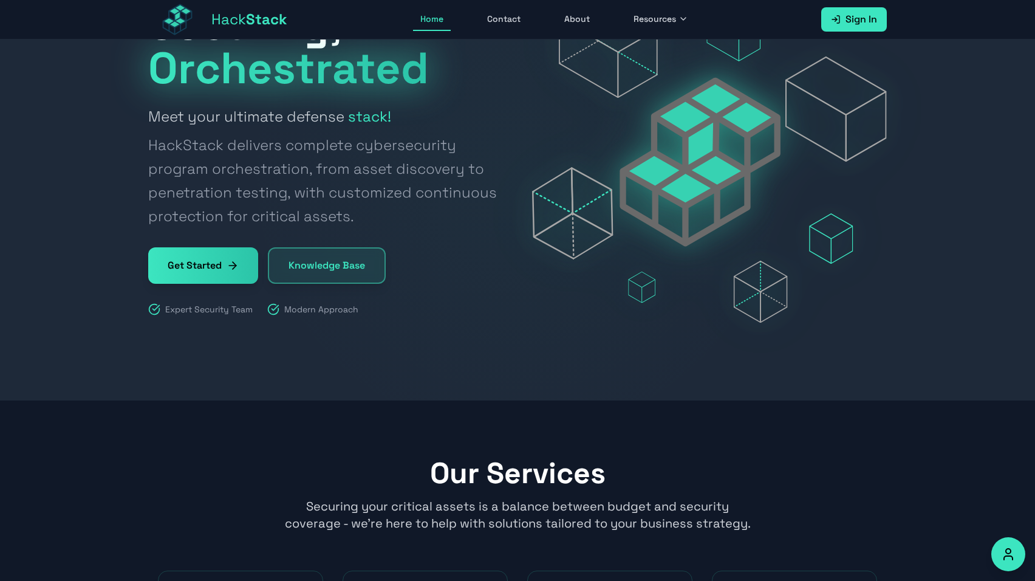
scroll to position [0, 0]
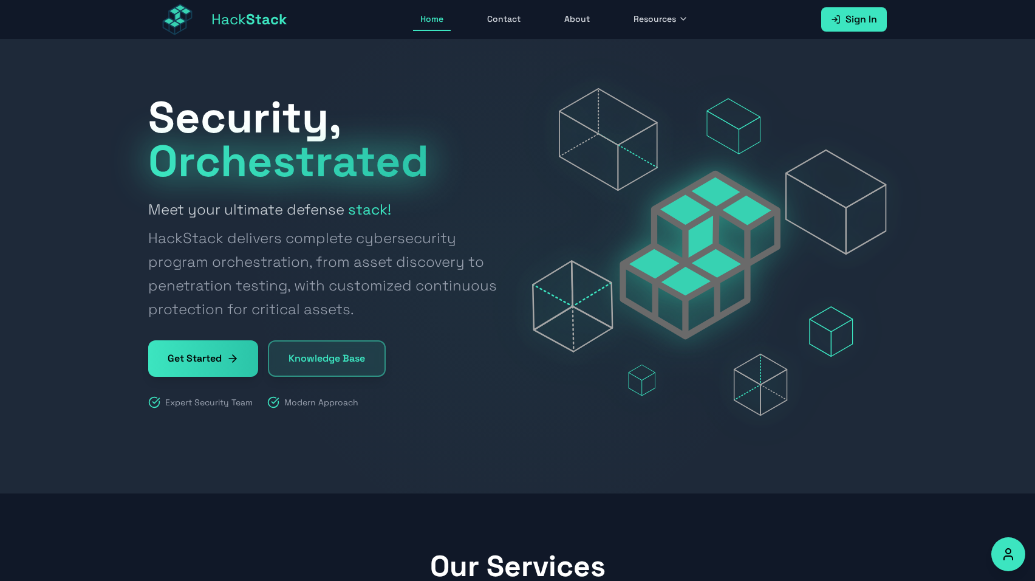
click at [250, 30] on link "Hack Stack" at bounding box center [217, 19] width 139 height 39
click at [517, 24] on link "Contact" at bounding box center [504, 19] width 48 height 23
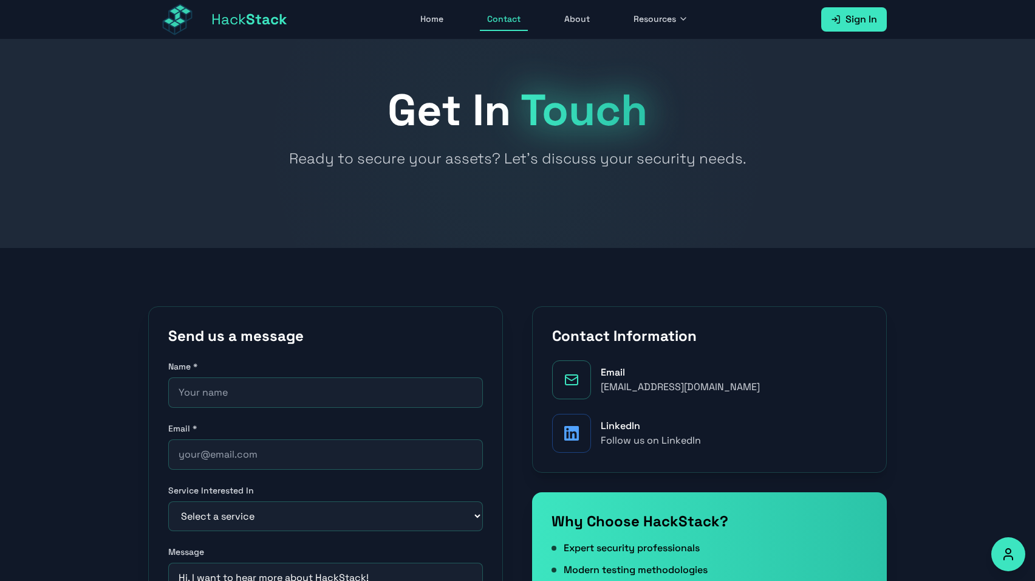
click at [559, 24] on link "About" at bounding box center [577, 19] width 40 height 23
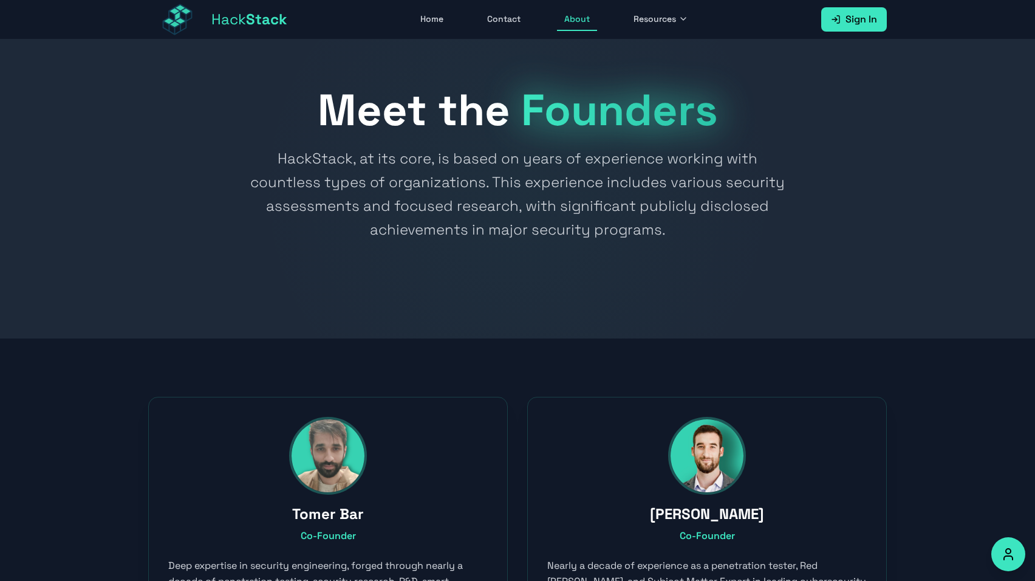
click at [246, 7] on link "Hack Stack" at bounding box center [217, 19] width 139 height 39
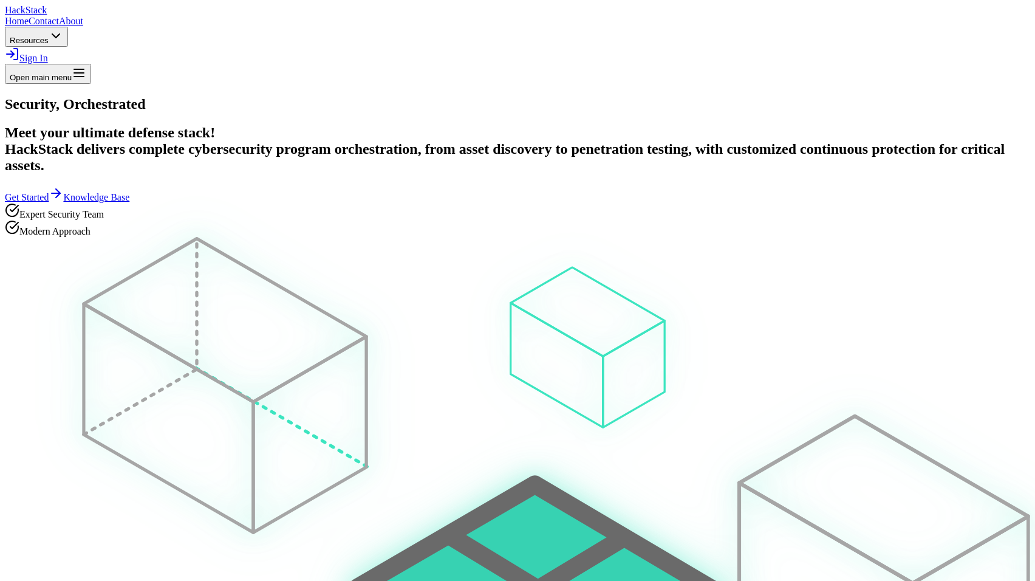
click at [865, 32] on div "Hack Stack Home Contact About Resources Sign In Open main menu" at bounding box center [517, 44] width 1025 height 79
click at [48, 53] on span "Sign In" at bounding box center [33, 58] width 29 height 10
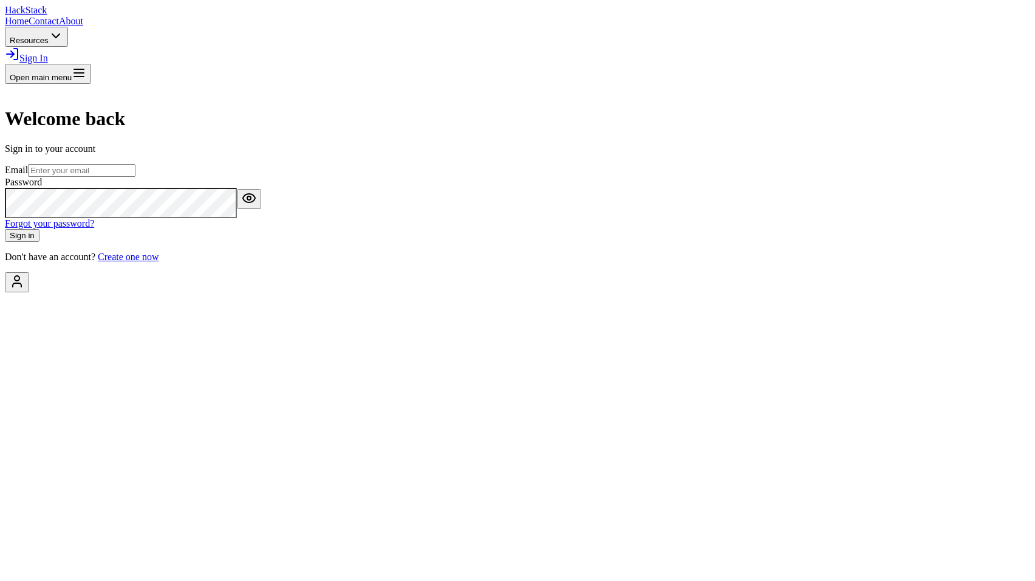
click at [135, 177] on input "email" at bounding box center [82, 170] width 108 height 13
type input "customer@hackstack.app"
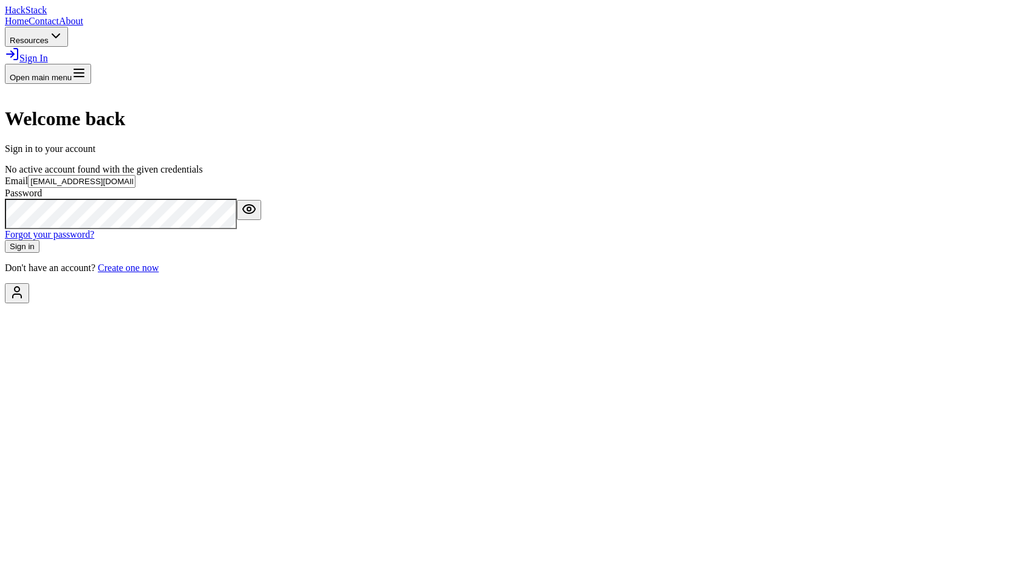
click at [135, 188] on input "customer@hackstack.app" at bounding box center [82, 181] width 108 height 13
